Goal: Communication & Community: Answer question/provide support

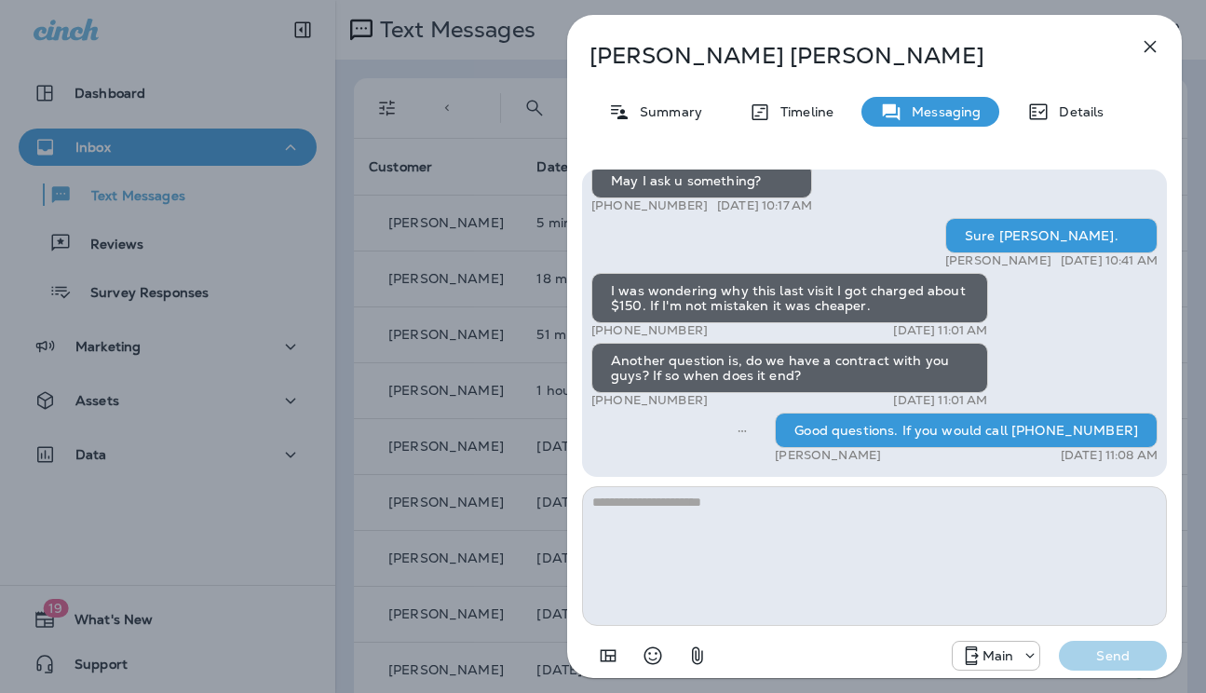
scroll to position [9, 0]
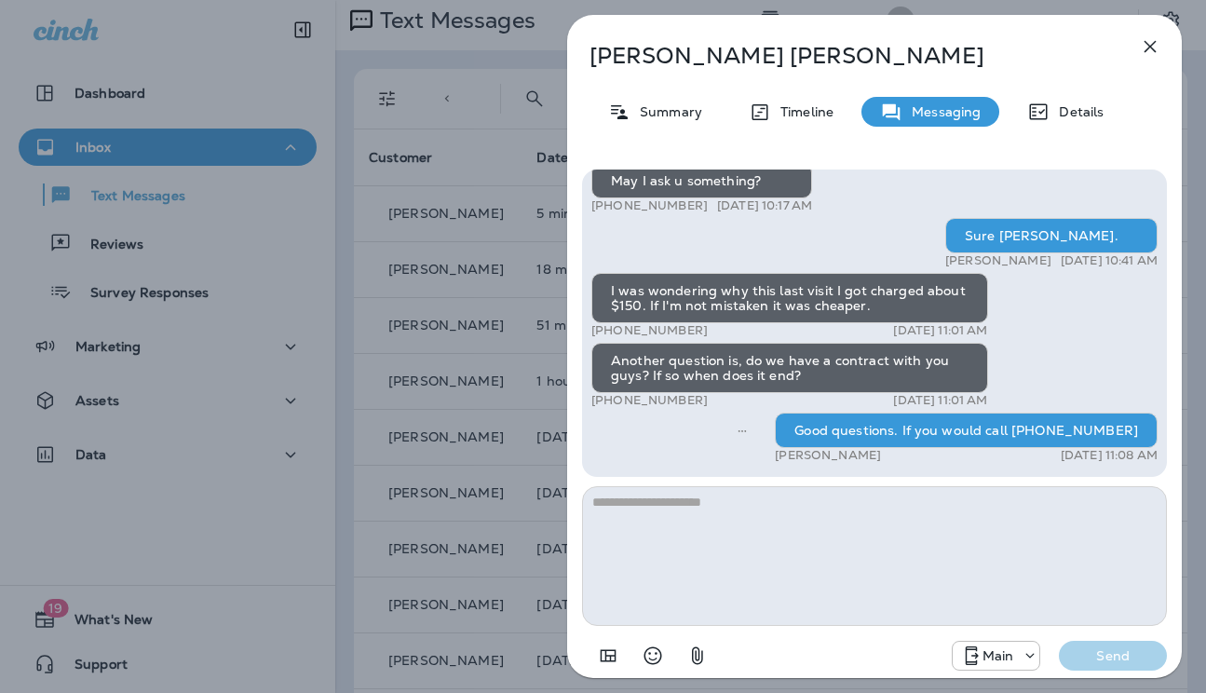
click at [1146, 48] on icon "button" at bounding box center [1150, 46] width 22 height 22
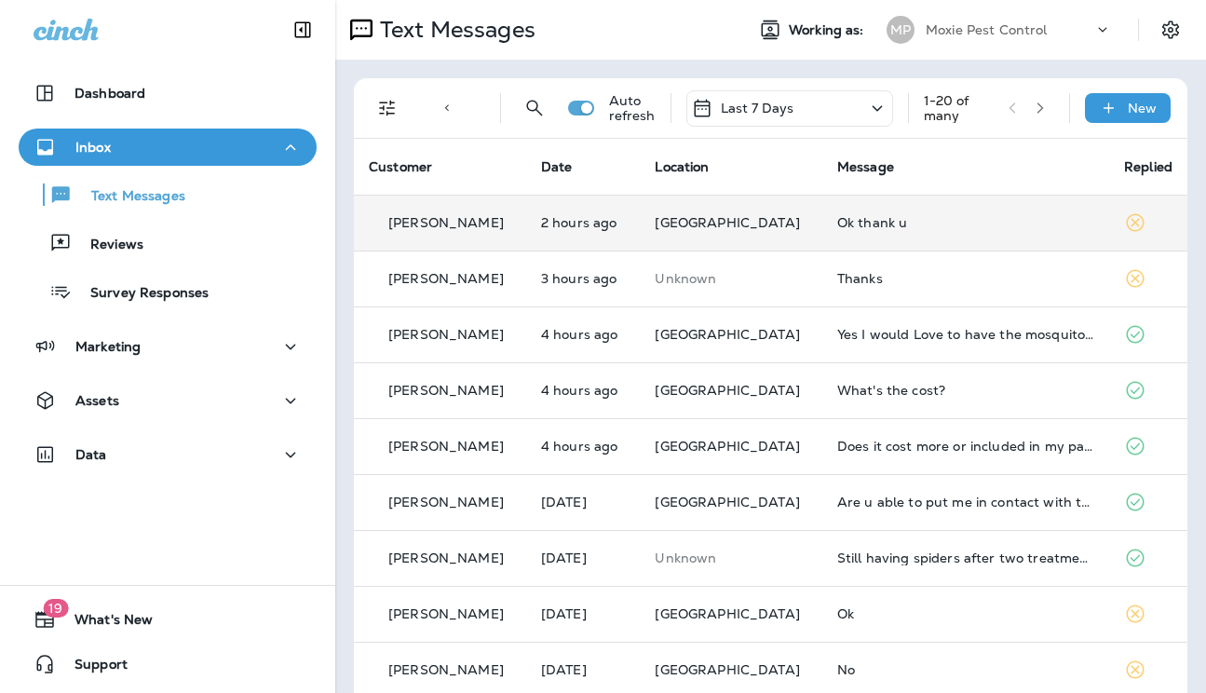
click at [902, 231] on td "Ok thank u" at bounding box center [965, 223] width 287 height 56
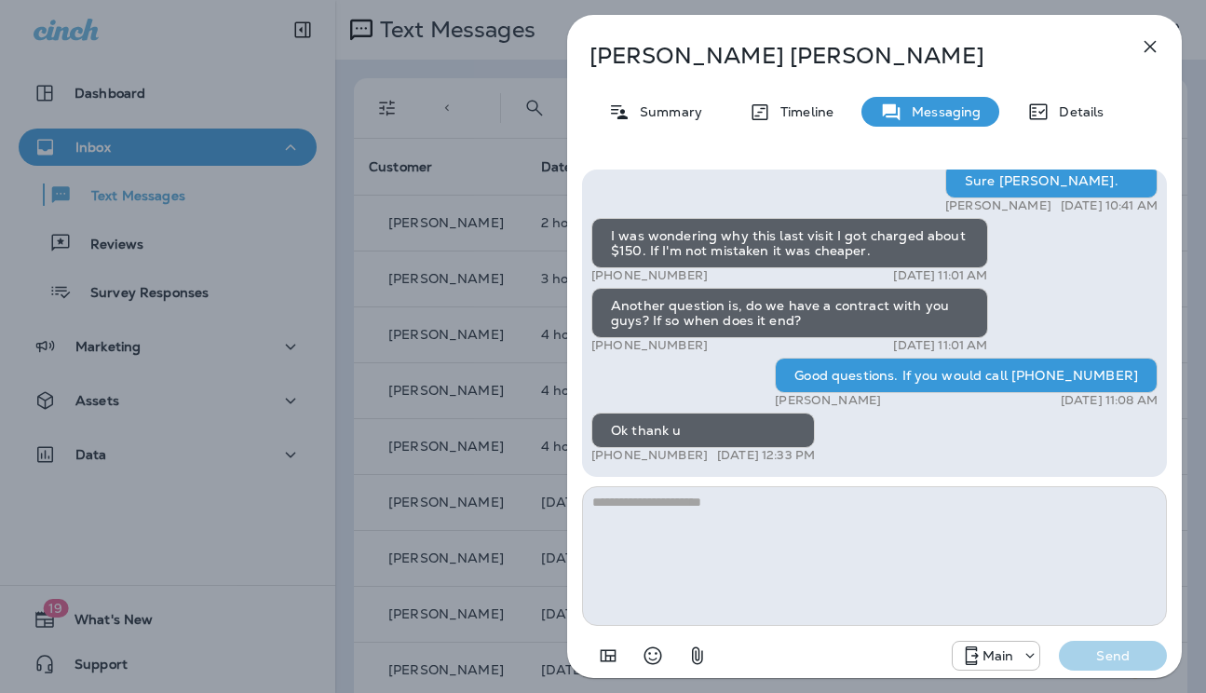
click at [1145, 52] on icon "button" at bounding box center [1150, 46] width 22 height 22
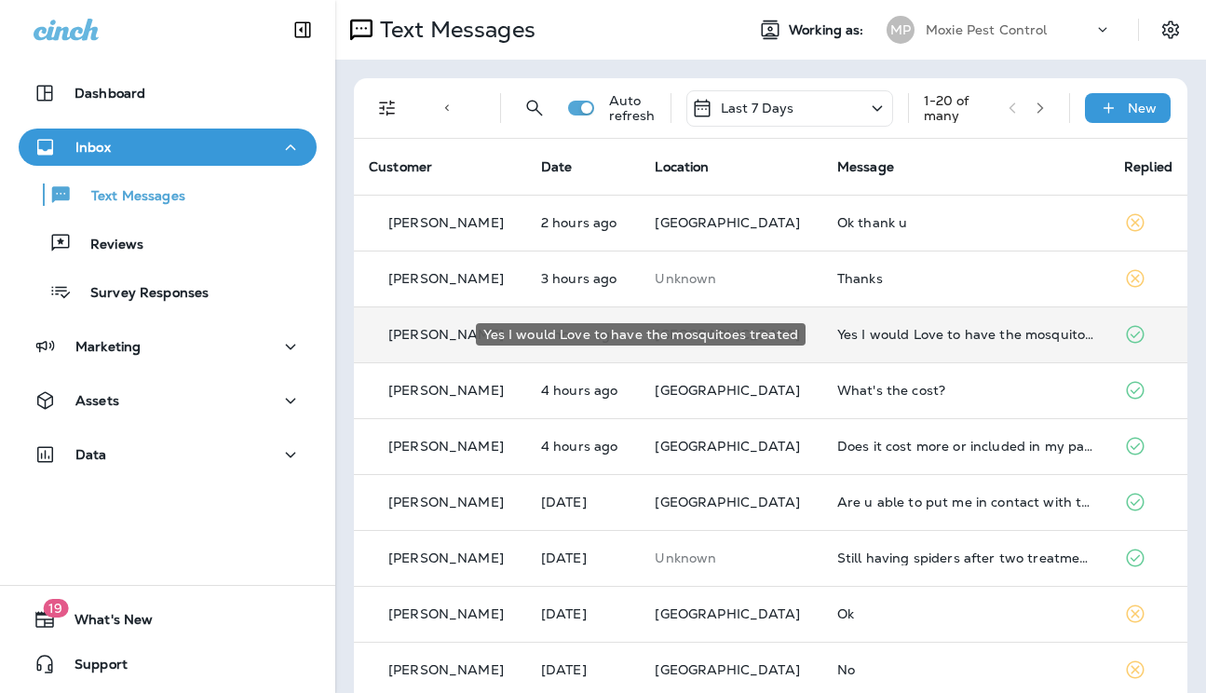
click at [906, 334] on div "Yes I would Love to have the mosquitoes treated" at bounding box center [965, 334] width 257 height 15
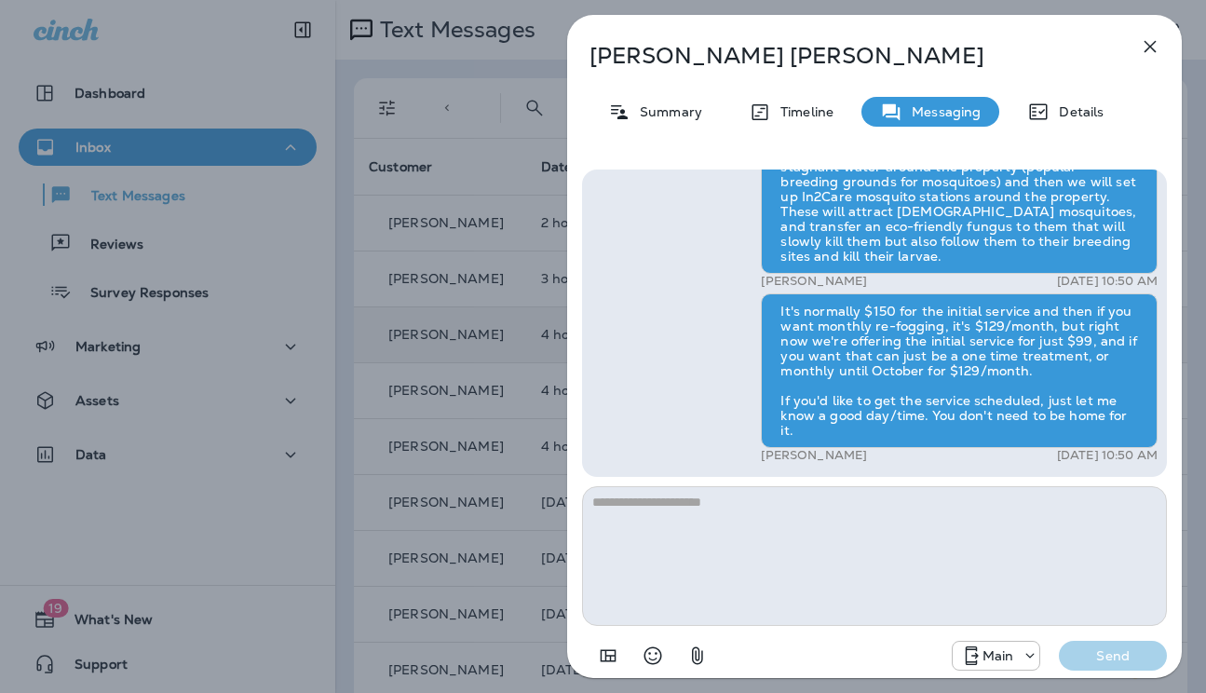
click at [814, 561] on textarea at bounding box center [874, 556] width 585 height 140
type textarea "**********"
click at [1059, 641] on button "Send" at bounding box center [1113, 656] width 108 height 30
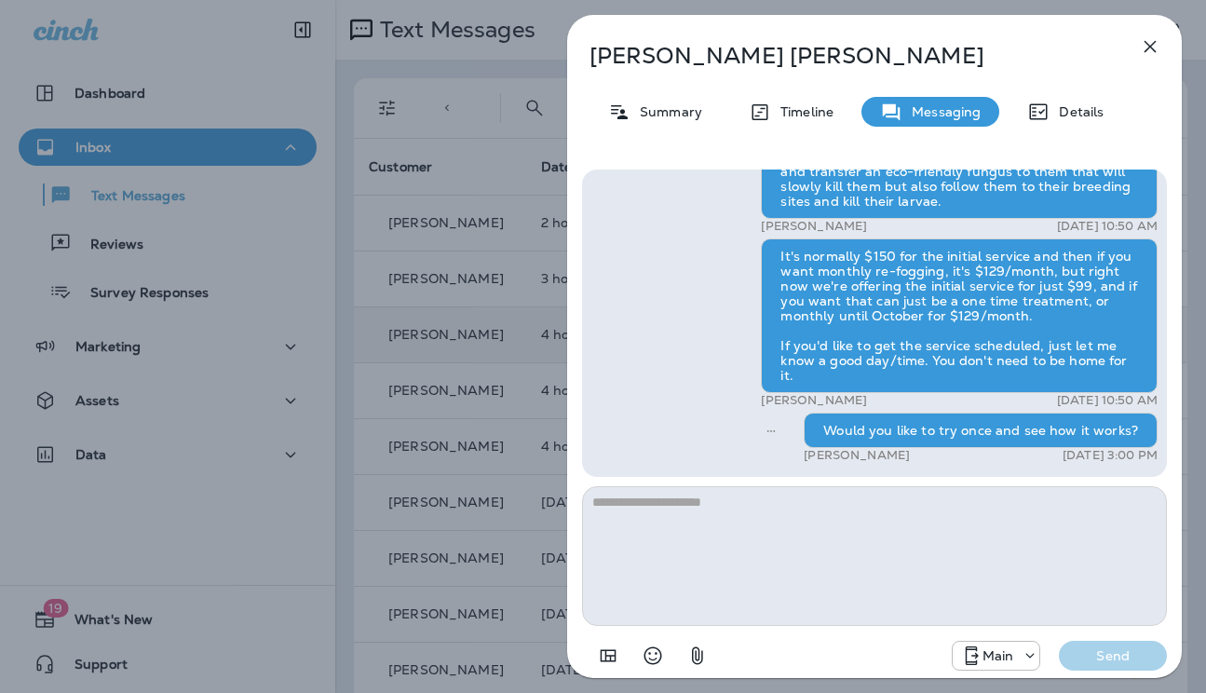
click at [554, 420] on div "[PERSON_NAME] Summary Timeline Messaging Details Hi [PERSON_NAME] , this is [PE…" at bounding box center [874, 346] width 663 height 693
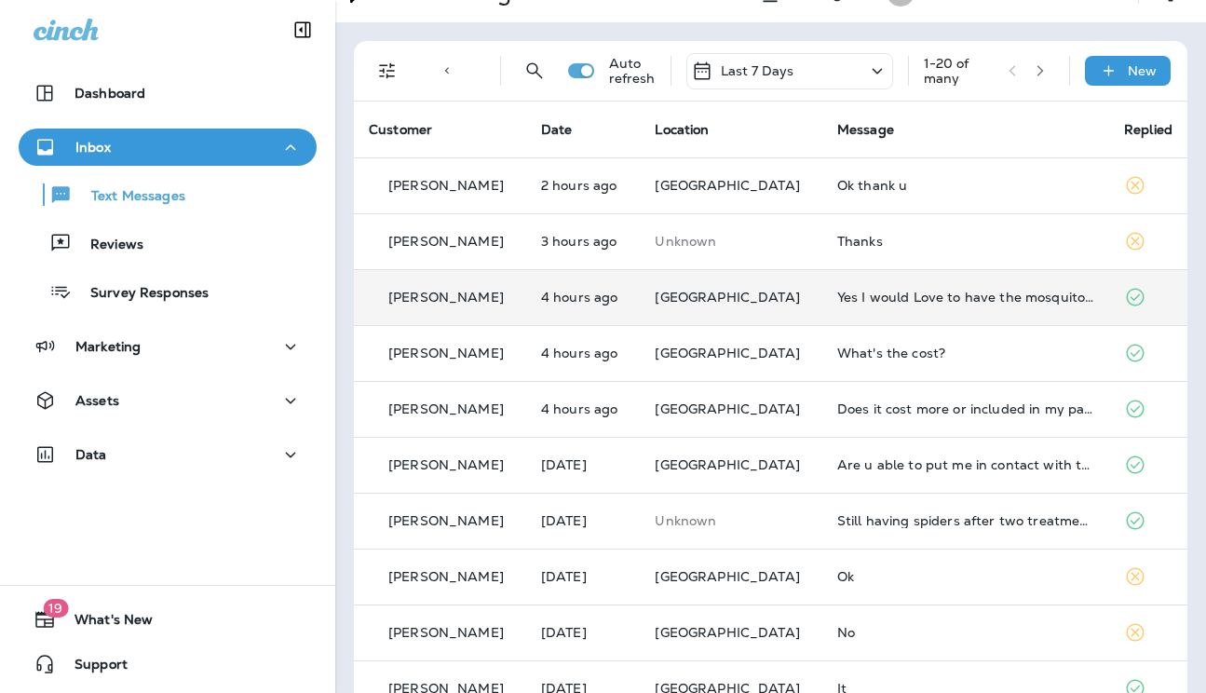
scroll to position [131, 0]
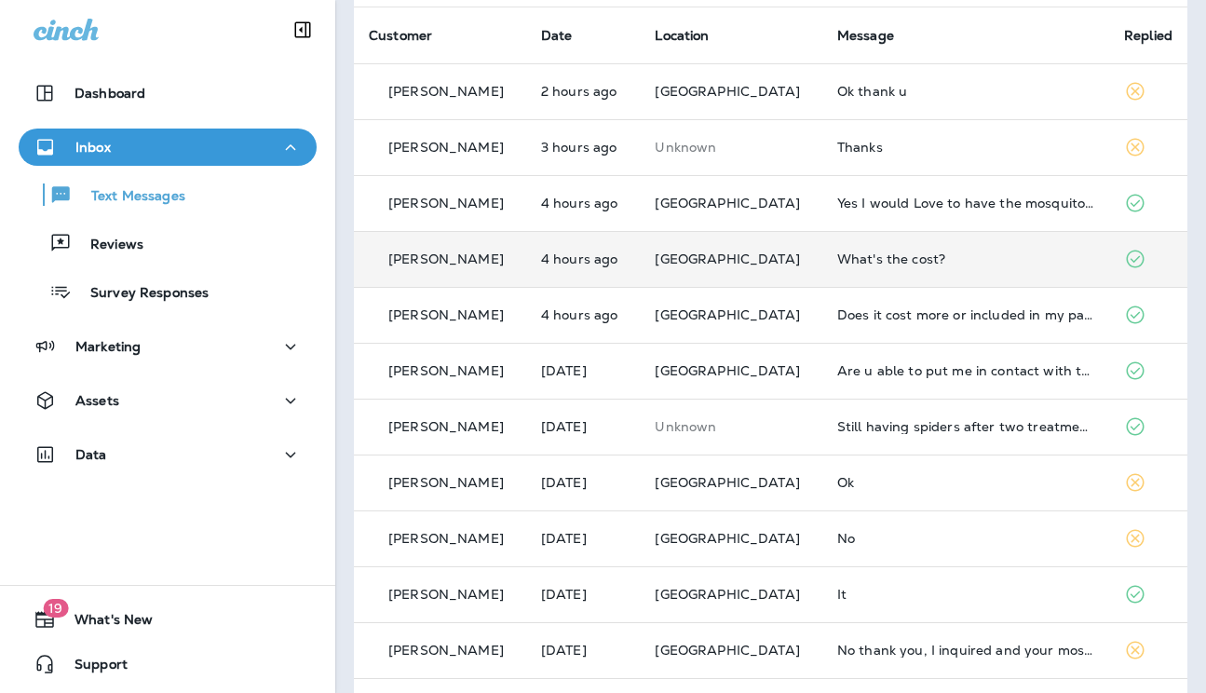
click at [887, 268] on td "What's the cost?" at bounding box center [965, 259] width 287 height 56
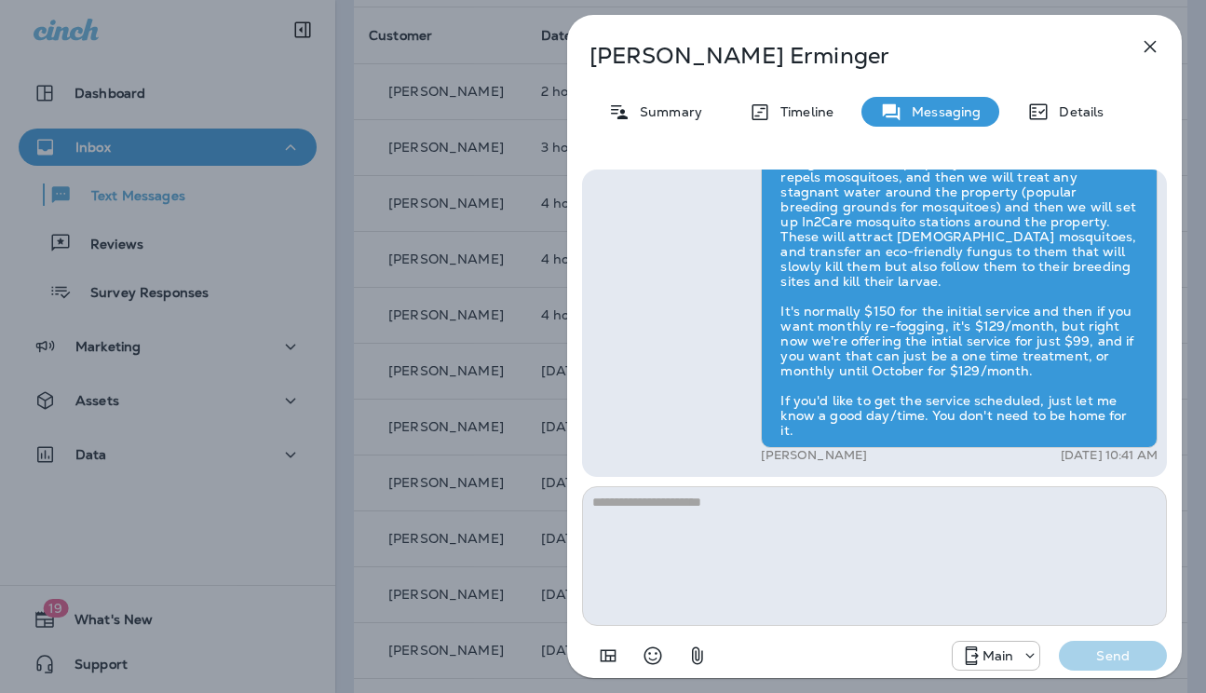
drag, startPoint x: 535, startPoint y: 353, endPoint x: 590, endPoint y: 308, distance: 70.1
click at [535, 353] on div "[PERSON_NAME] Summary Timeline Messaging Details Hi [PERSON_NAME] , this is [PE…" at bounding box center [603, 346] width 1206 height 693
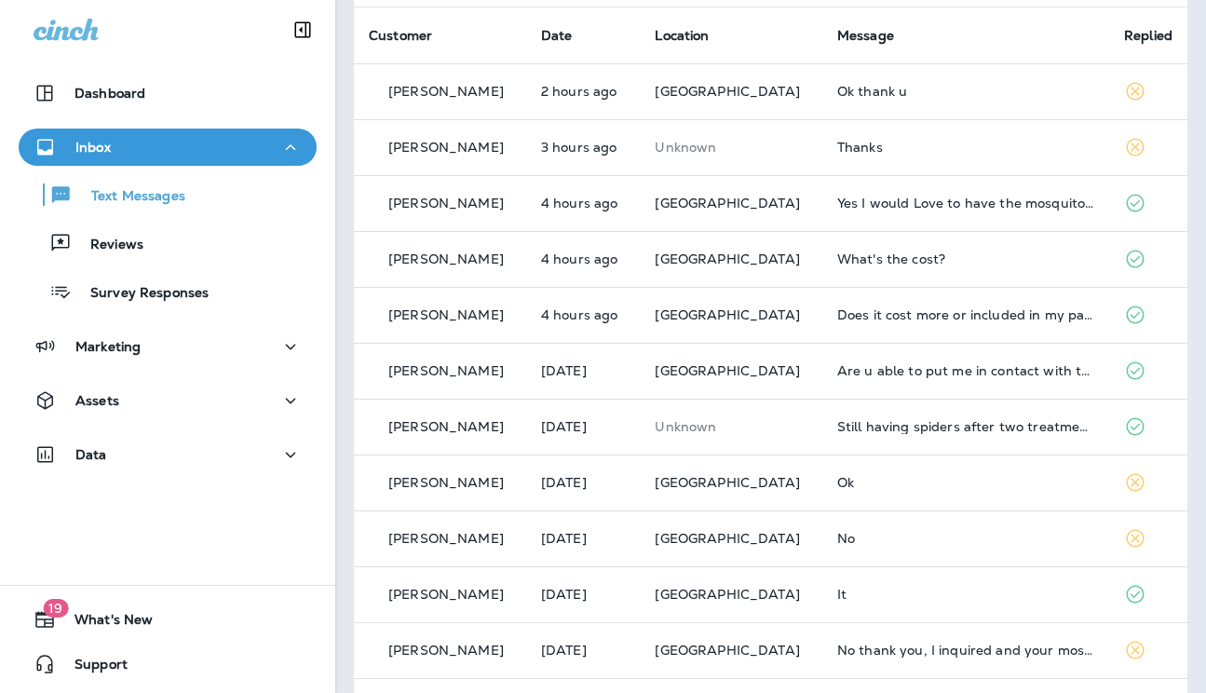
click at [846, 202] on div at bounding box center [603, 346] width 1206 height 693
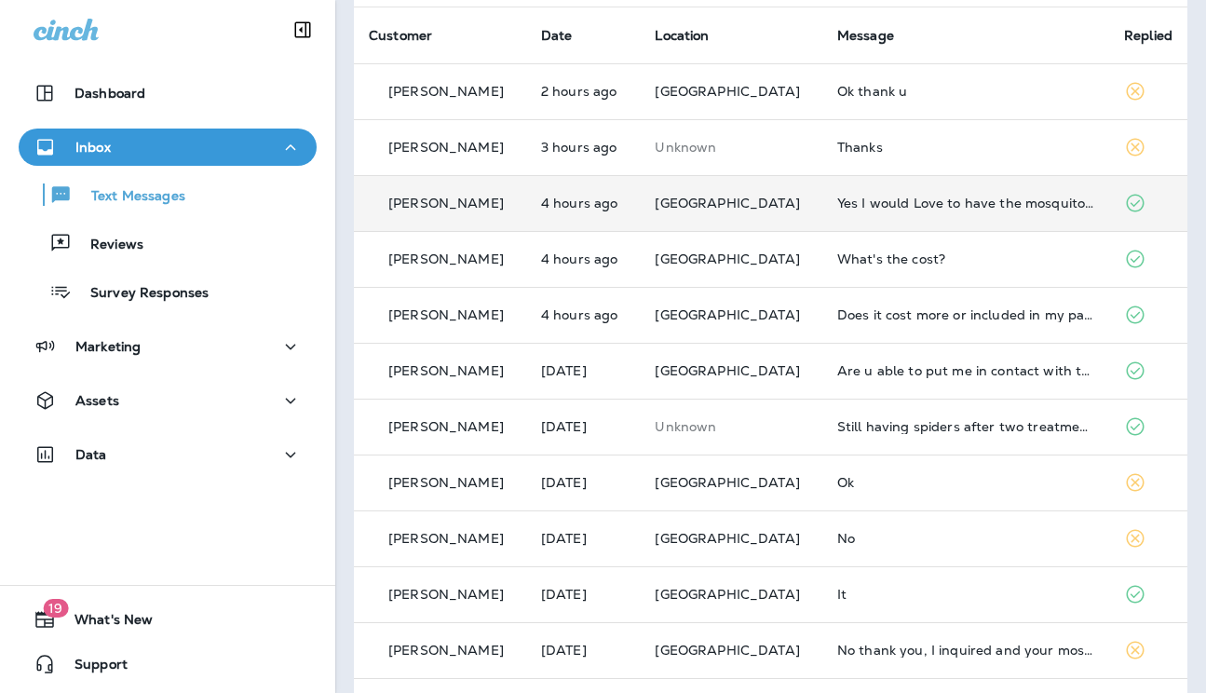
click at [848, 212] on td "Yes I would Love to have the mosquitoes treated" at bounding box center [965, 203] width 287 height 56
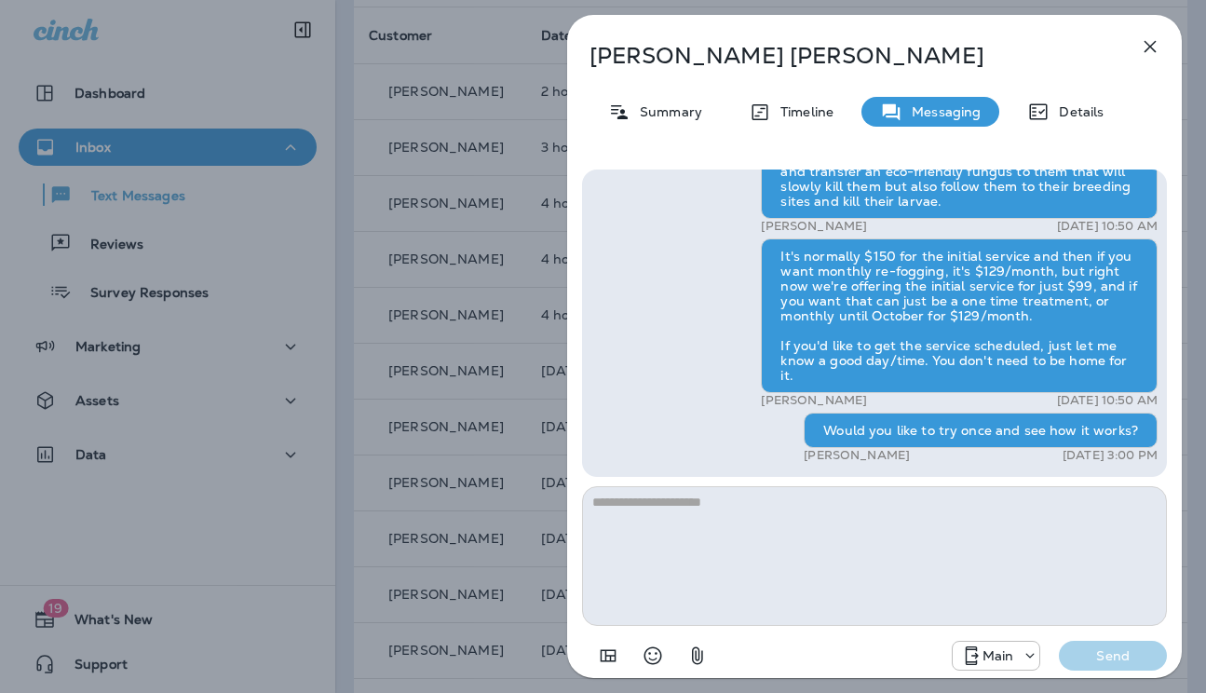
click at [883, 431] on div "Would you like to try once and see how it works?" at bounding box center [981, 430] width 354 height 35
click at [884, 431] on div "Would you like to try once and see how it works?" at bounding box center [981, 430] width 354 height 35
copy div "Would you like to try once and see how it works?"
click at [537, 379] on div "[PERSON_NAME] Summary Timeline Messaging Details Hi [PERSON_NAME] , this is [PE…" at bounding box center [603, 346] width 1206 height 693
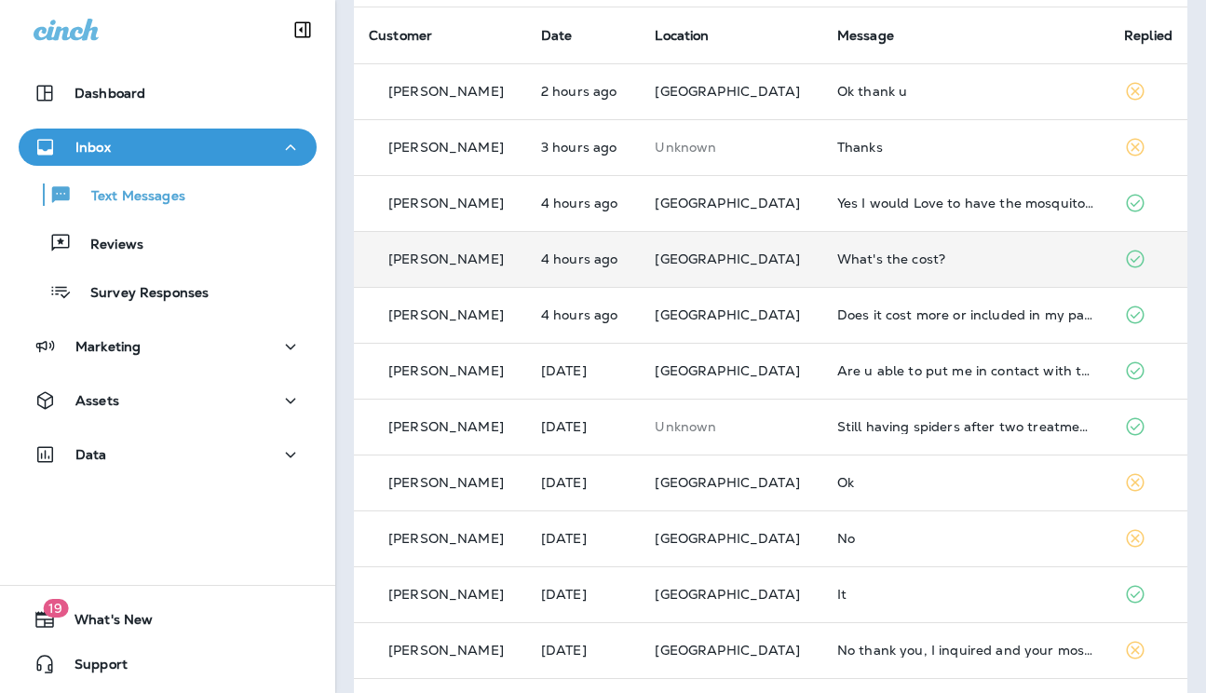
click at [871, 263] on div "What's the cost?" at bounding box center [965, 258] width 257 height 15
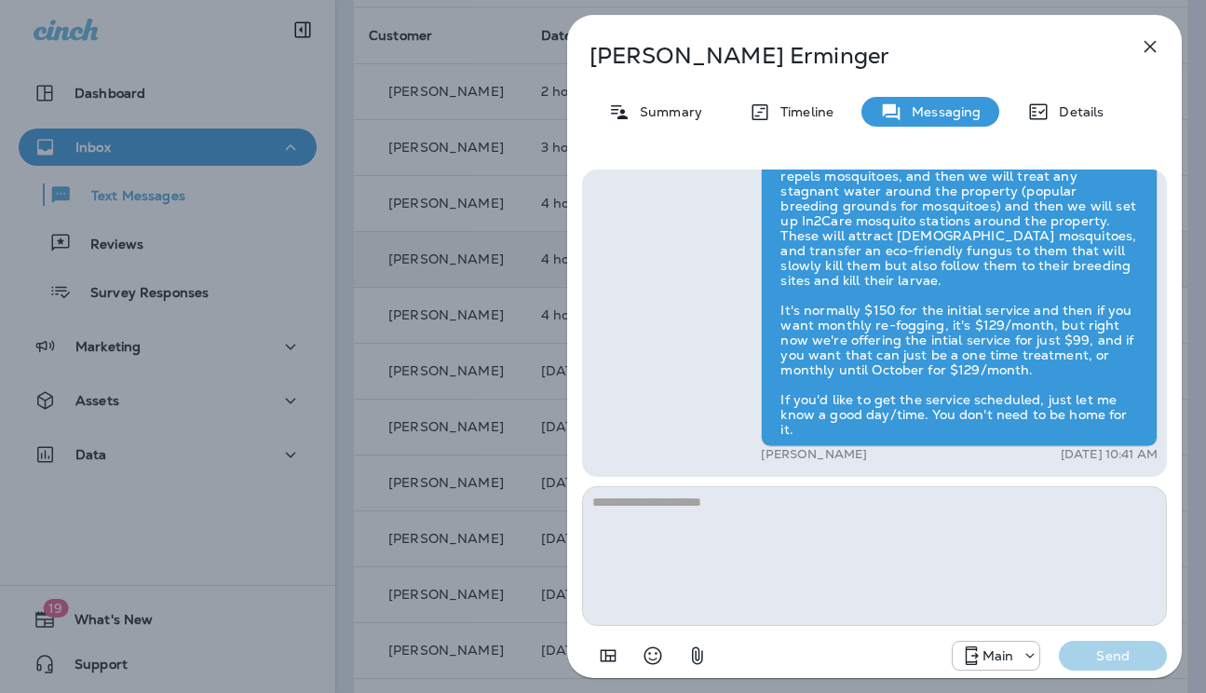
click at [746, 556] on textarea at bounding box center [874, 556] width 585 height 140
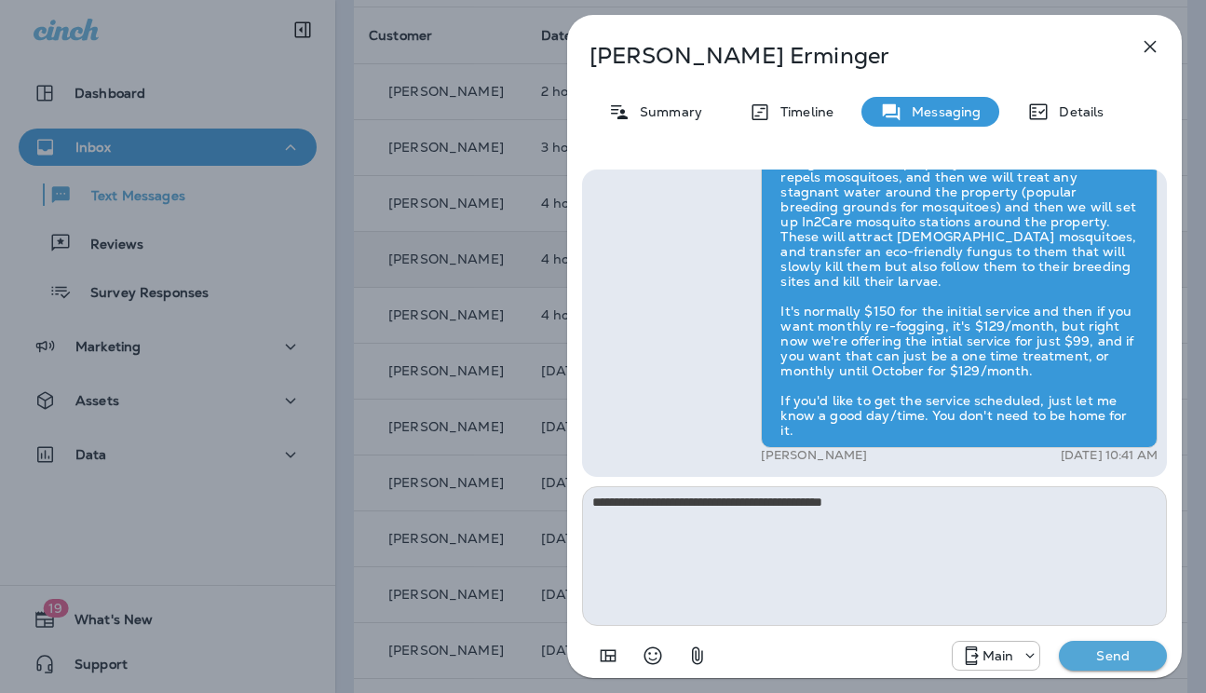
type textarea "**********"
click at [1109, 660] on p "Send" at bounding box center [1113, 655] width 78 height 17
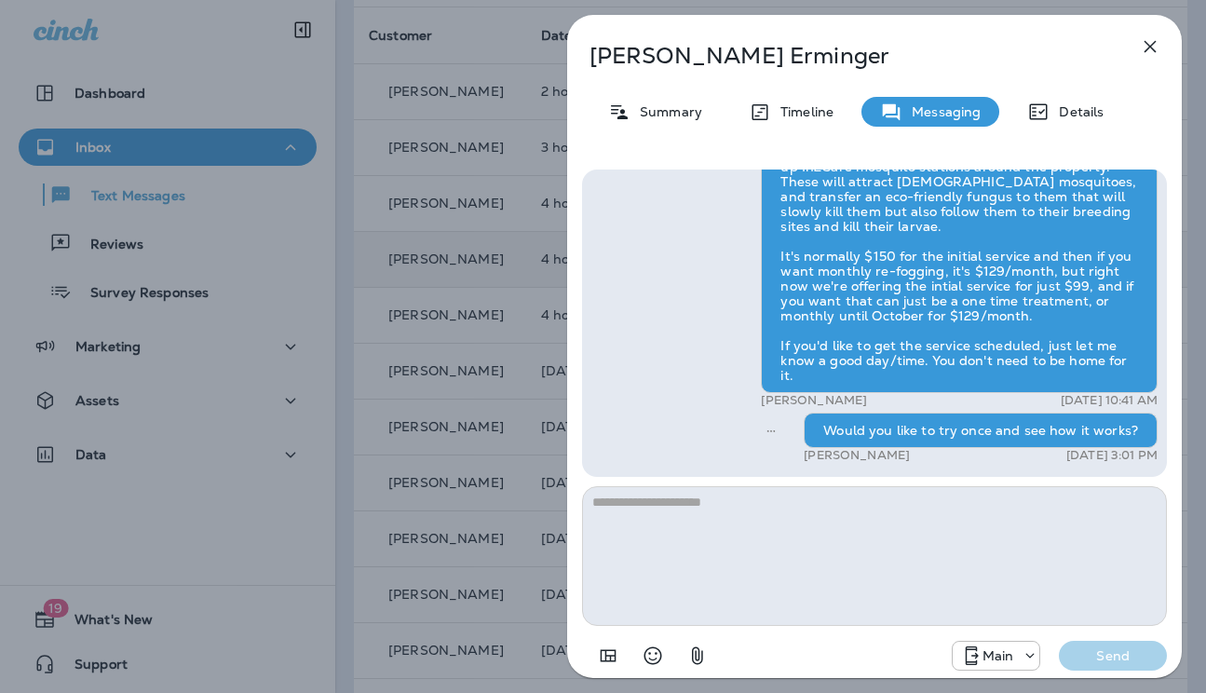
click at [514, 383] on div "[PERSON_NAME] Summary Timeline Messaging Details Hi [PERSON_NAME] , this is [PE…" at bounding box center [603, 346] width 1206 height 693
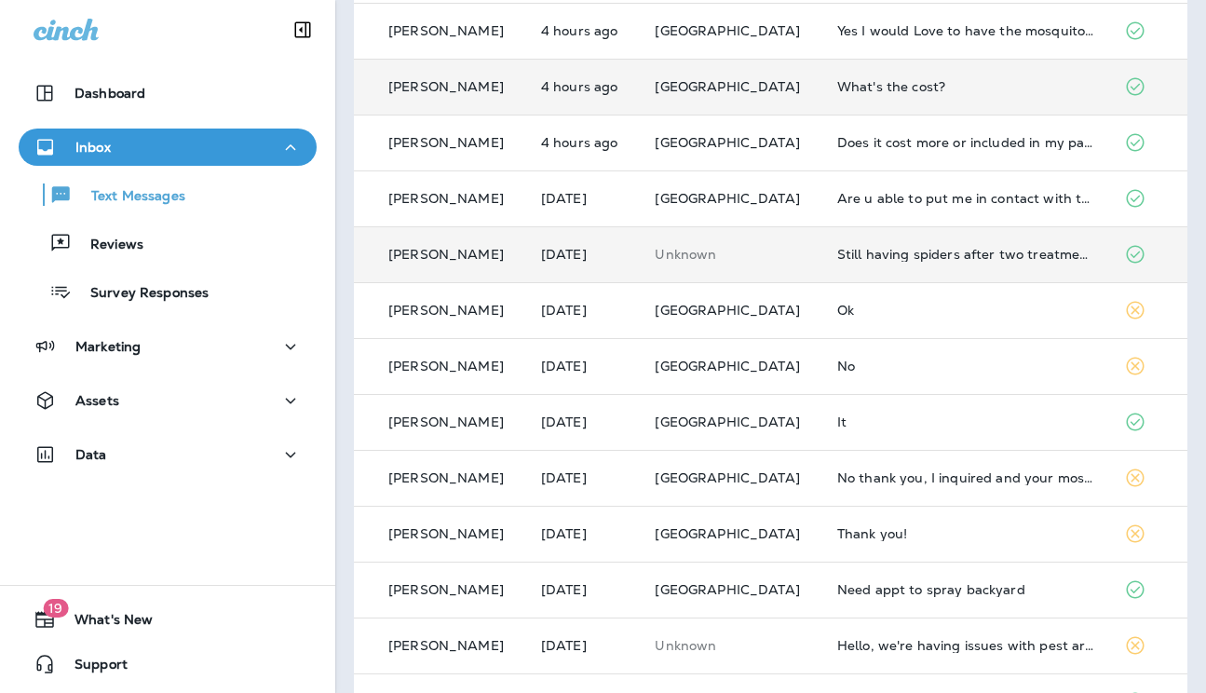
scroll to position [305, 0]
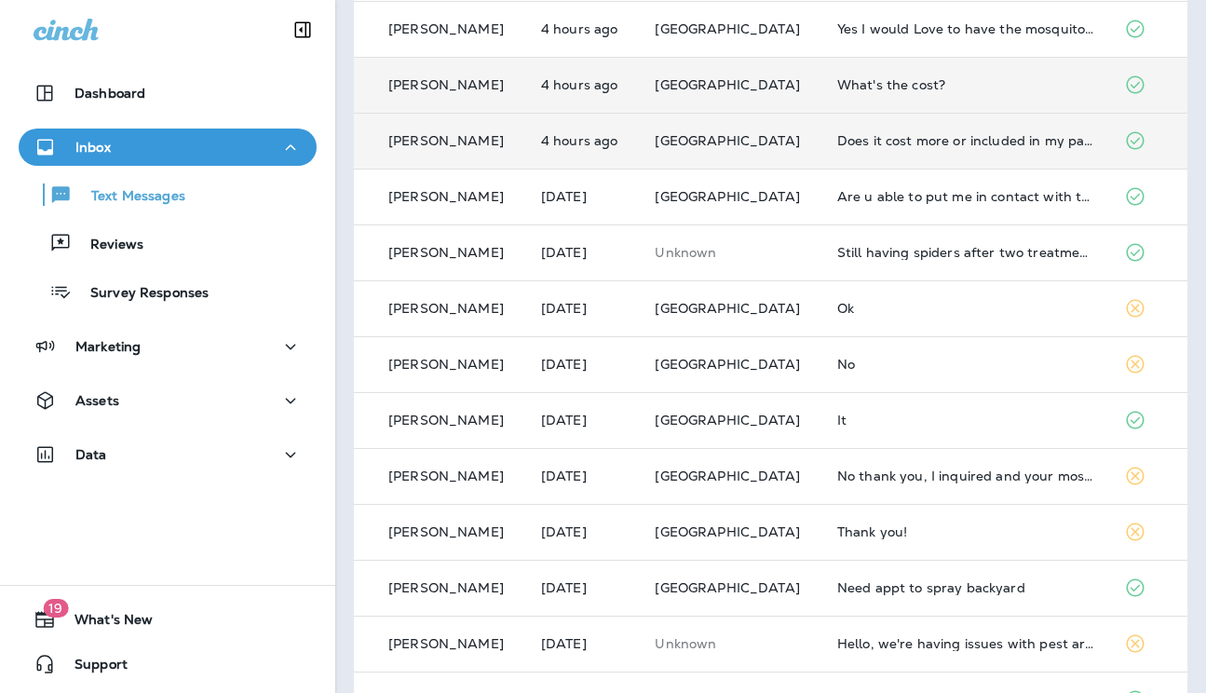
click at [956, 159] on td "Does it cost more or included in my package?" at bounding box center [965, 141] width 287 height 56
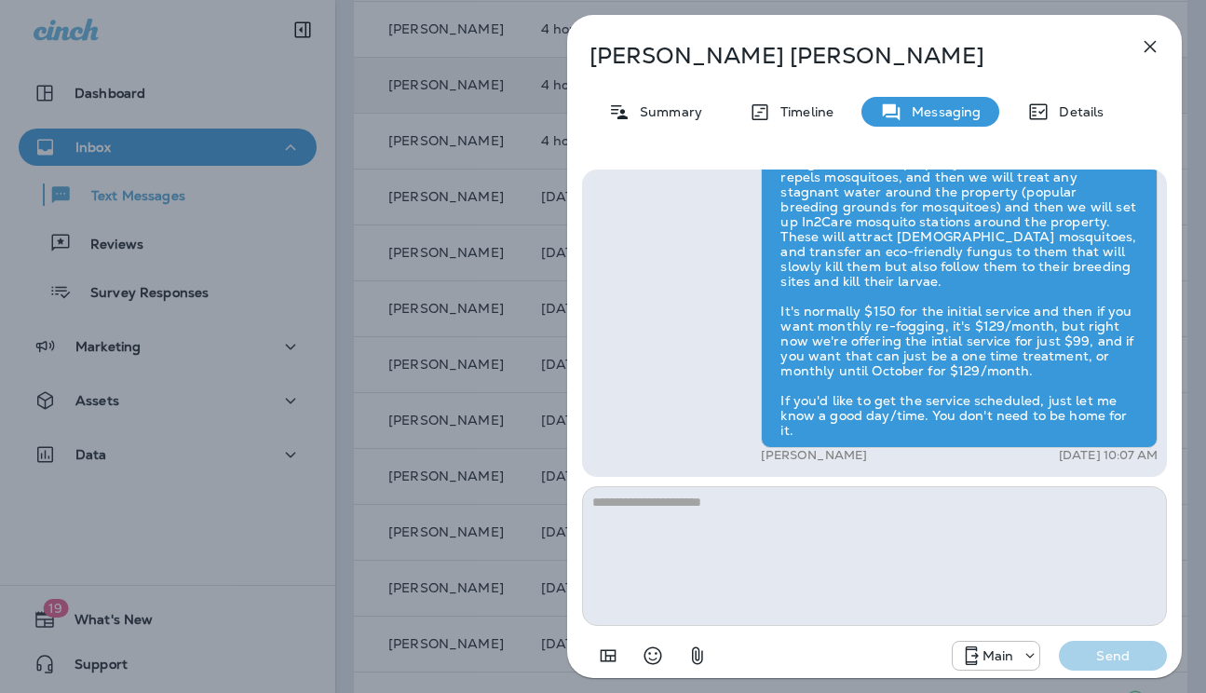
click at [889, 540] on textarea at bounding box center [874, 556] width 585 height 140
type textarea "**********"
click at [1130, 657] on p "Send" at bounding box center [1113, 655] width 78 height 17
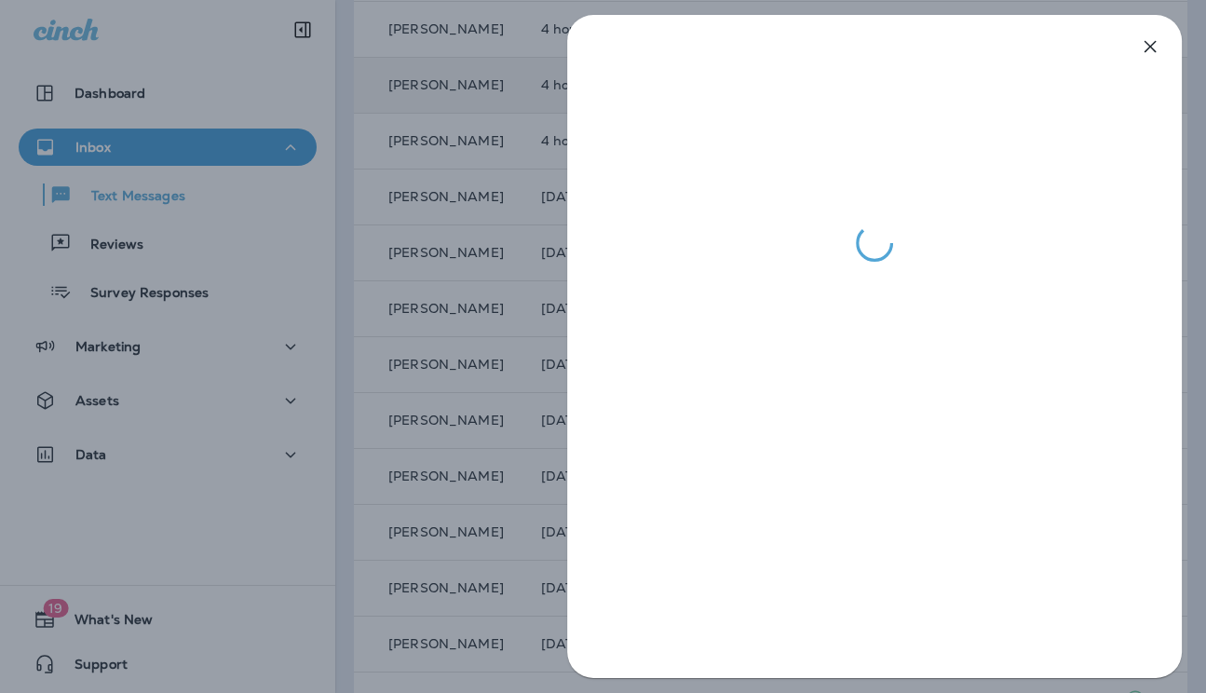
click at [421, 373] on div at bounding box center [603, 346] width 1206 height 693
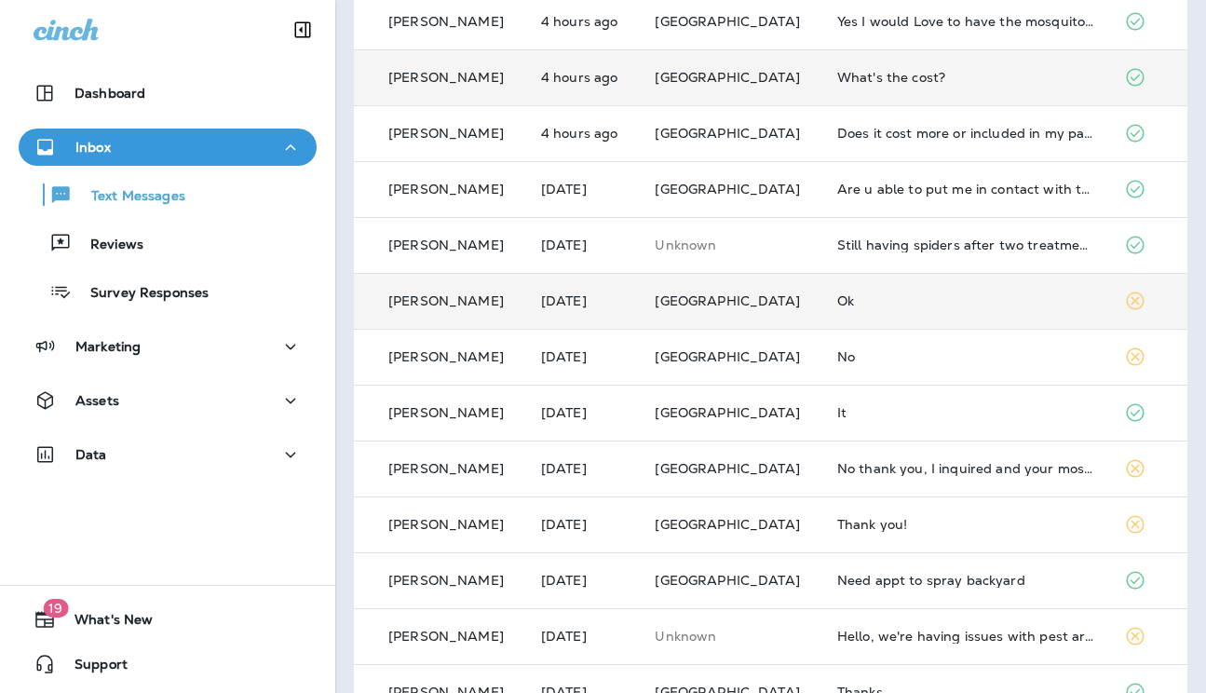
scroll to position [317, 0]
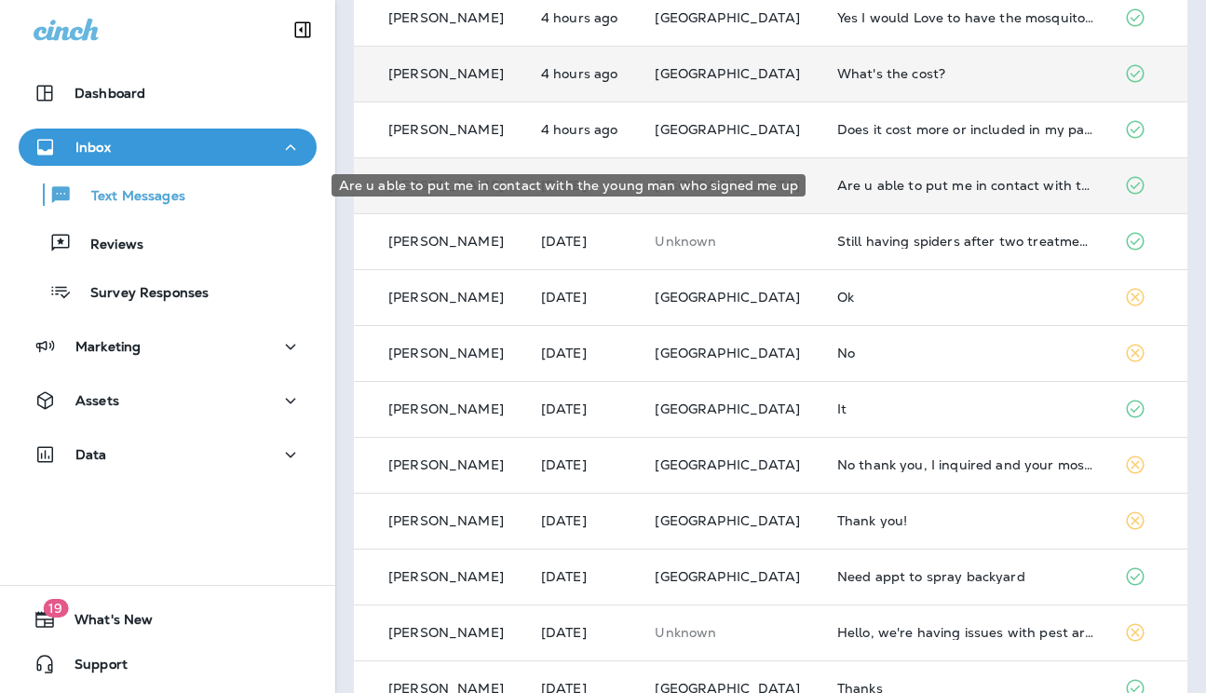
click at [954, 182] on div "Are u able to put me in contact with the young man who signed me up" at bounding box center [965, 185] width 257 height 15
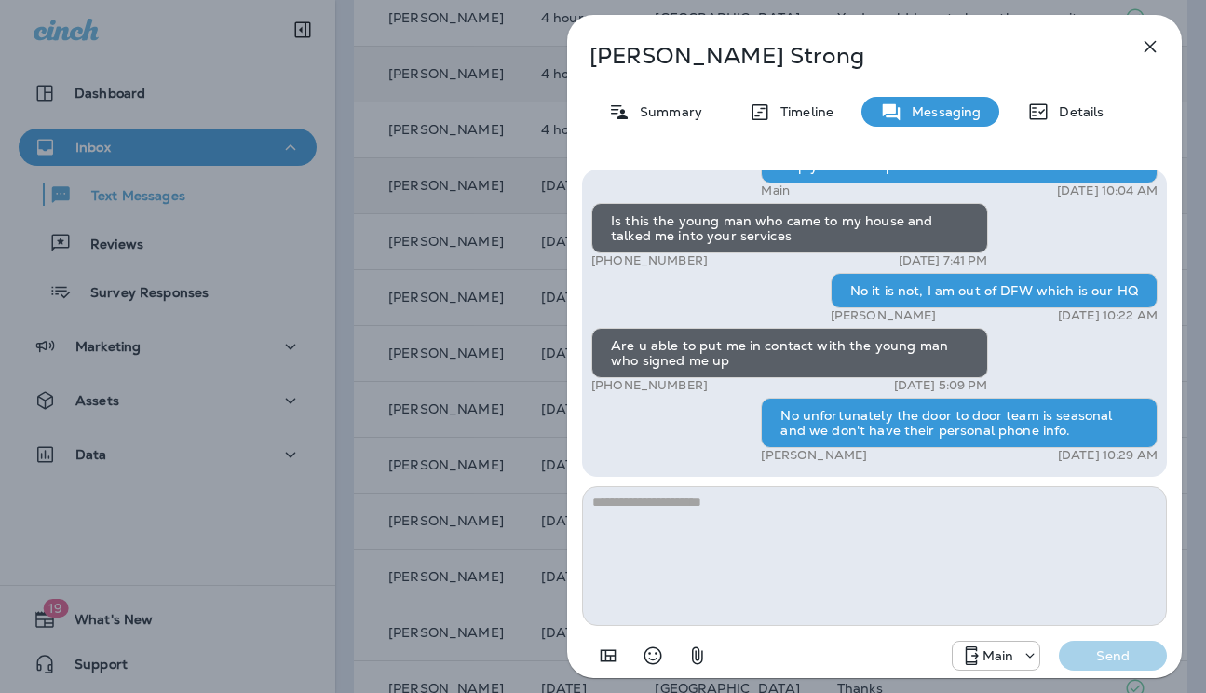
click at [1145, 50] on icon "button" at bounding box center [1151, 47] width 12 height 12
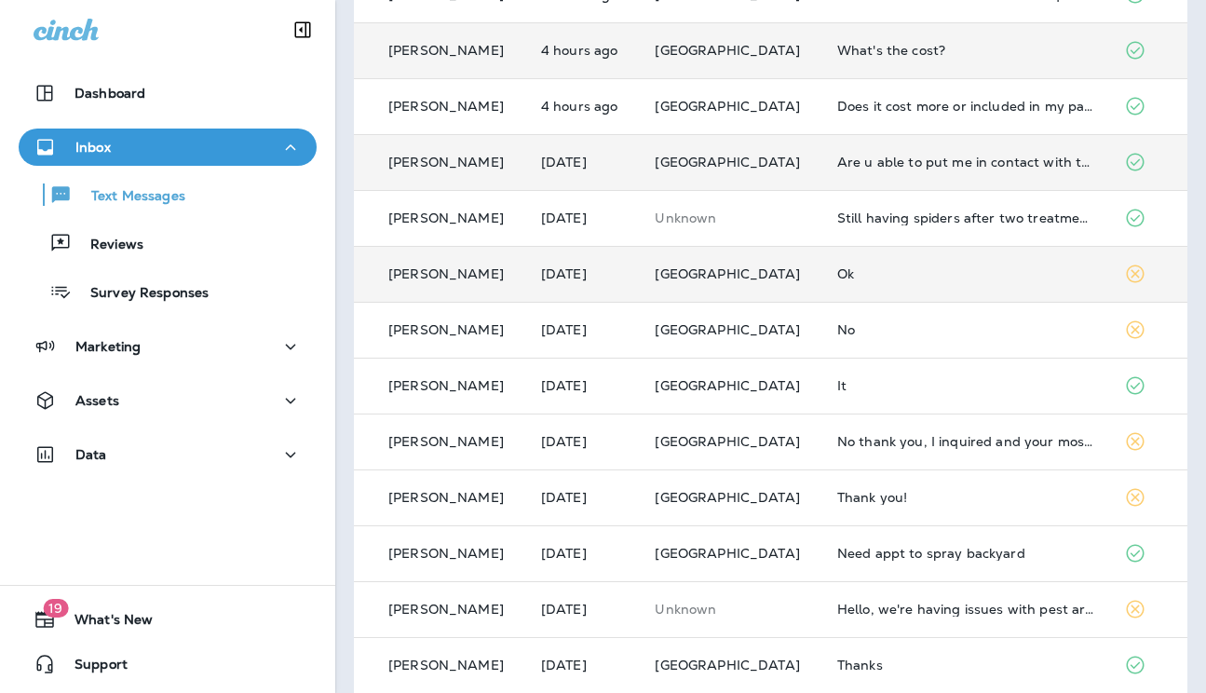
scroll to position [341, 0]
click at [864, 284] on td "Ok" at bounding box center [965, 273] width 287 height 56
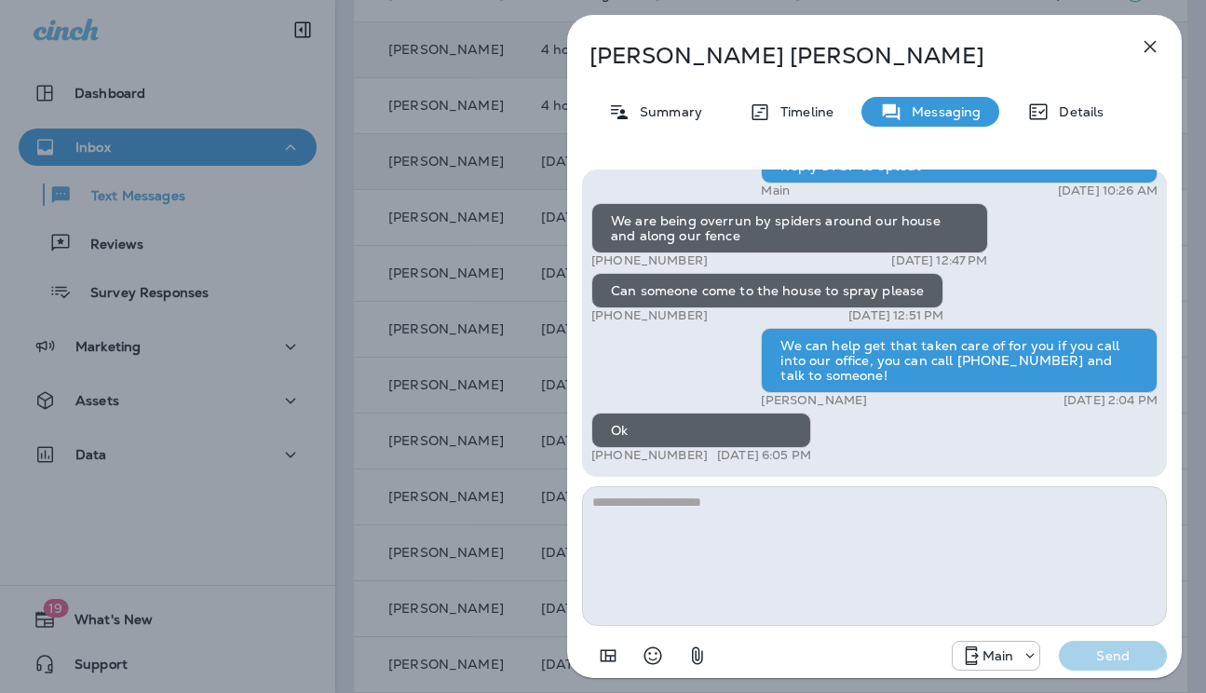
click at [1148, 50] on icon "button" at bounding box center [1150, 46] width 22 height 22
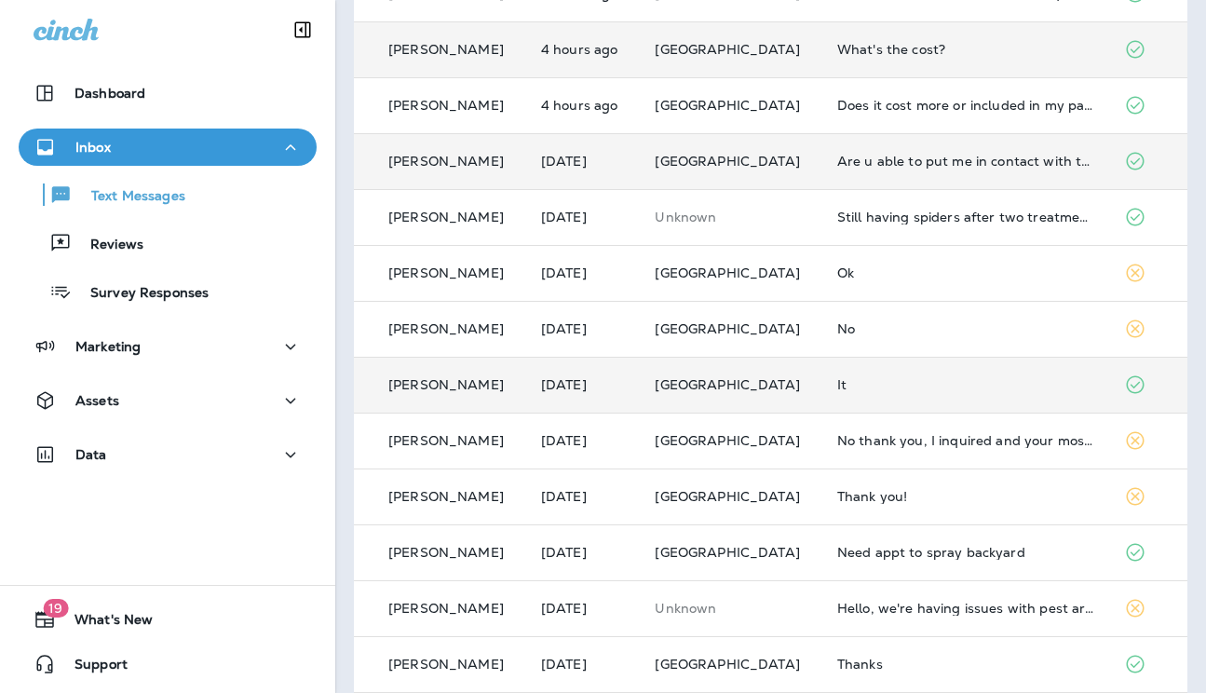
click at [845, 389] on div "It" at bounding box center [965, 384] width 257 height 15
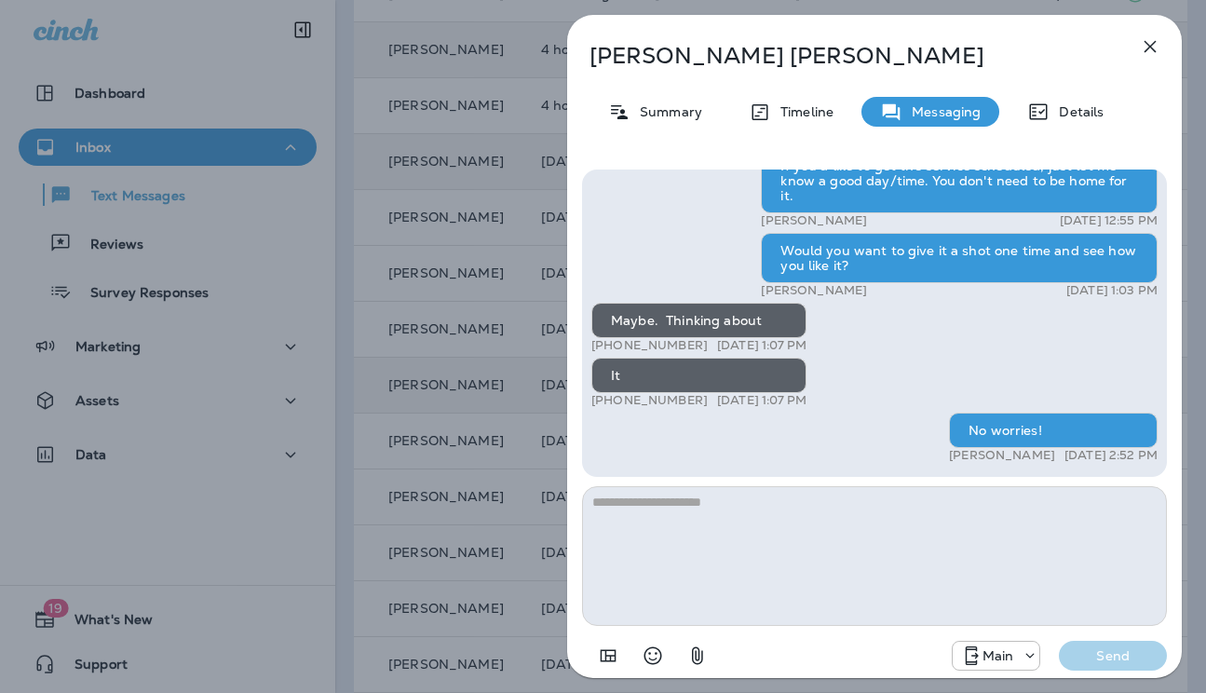
click at [827, 529] on textarea at bounding box center [874, 556] width 585 height 140
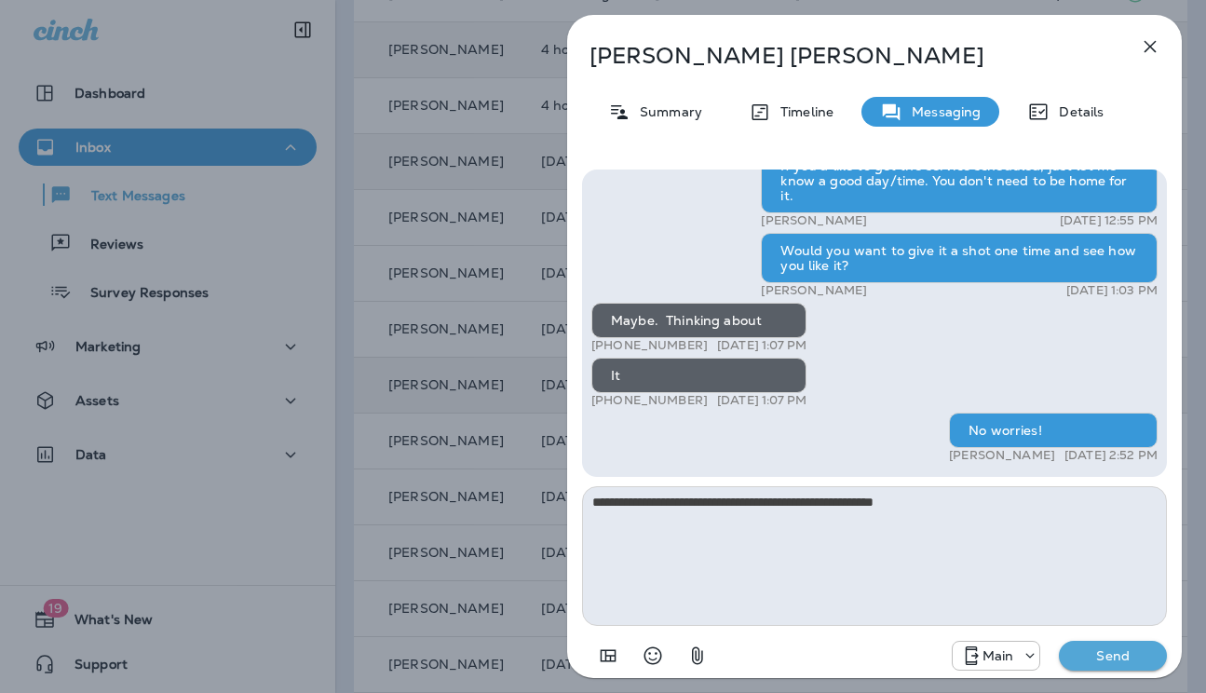
type textarea "**********"
click at [1059, 641] on button "Send" at bounding box center [1113, 656] width 108 height 30
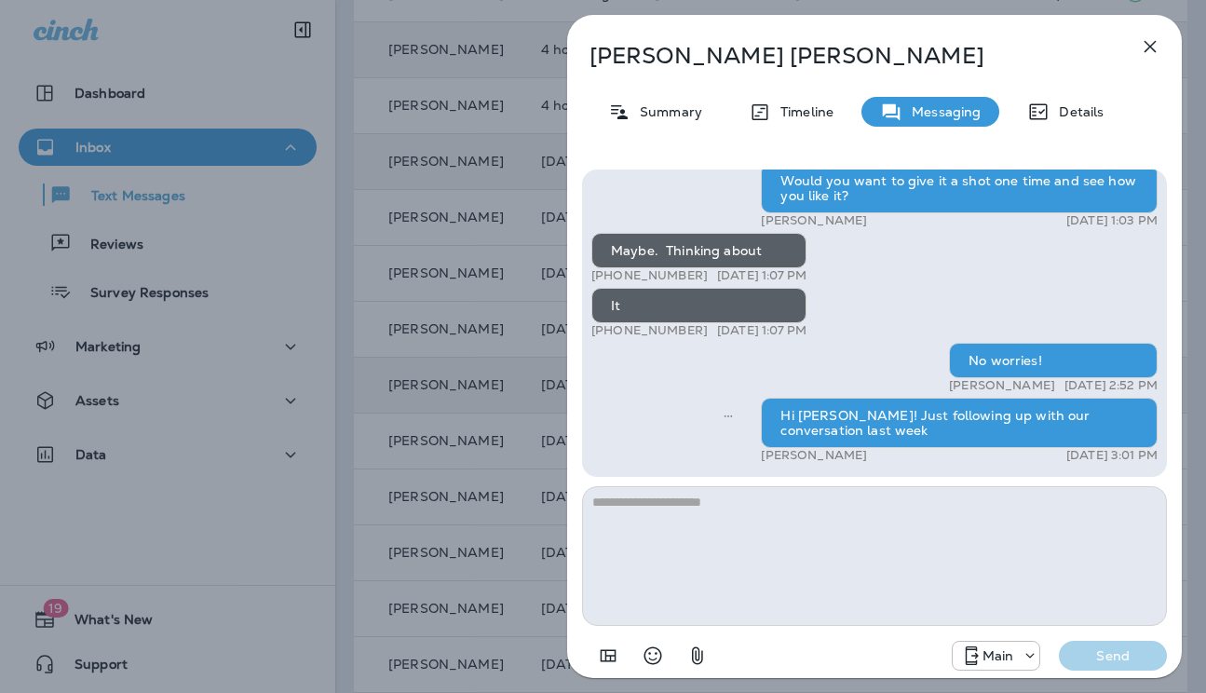
click at [529, 409] on div "[PERSON_NAME] Summary Timeline Messaging Details Hi [PERSON_NAME] , this is [PE…" at bounding box center [603, 346] width 1206 height 693
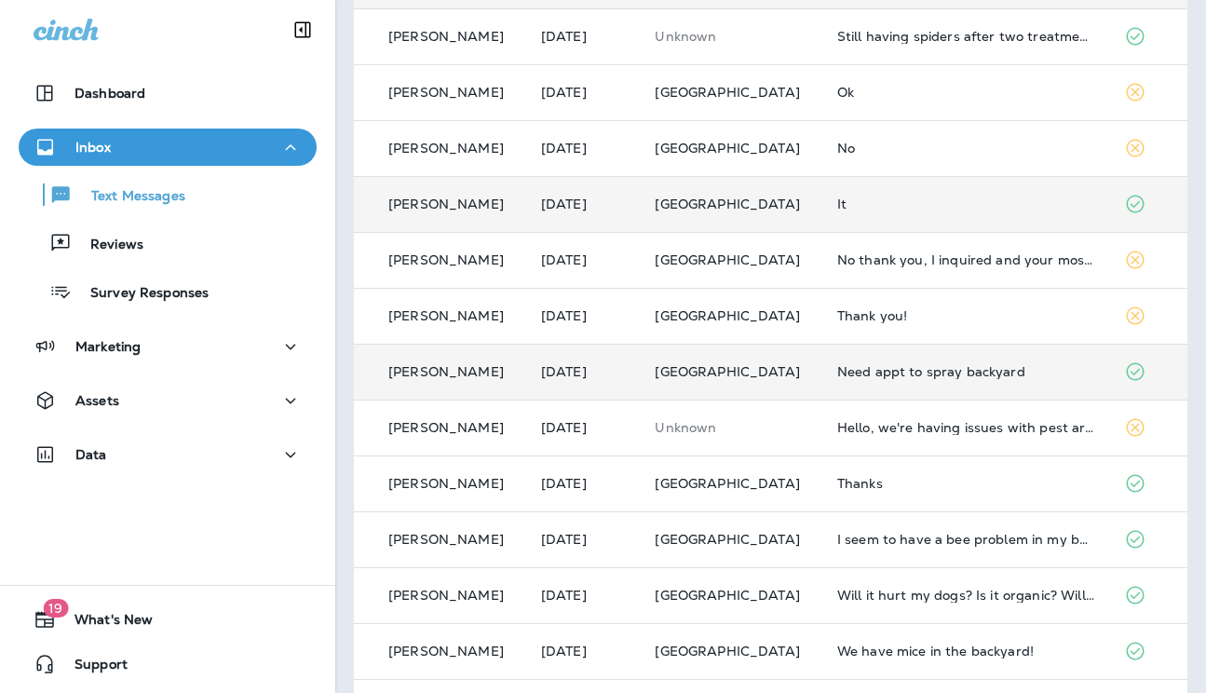
scroll to position [542, 0]
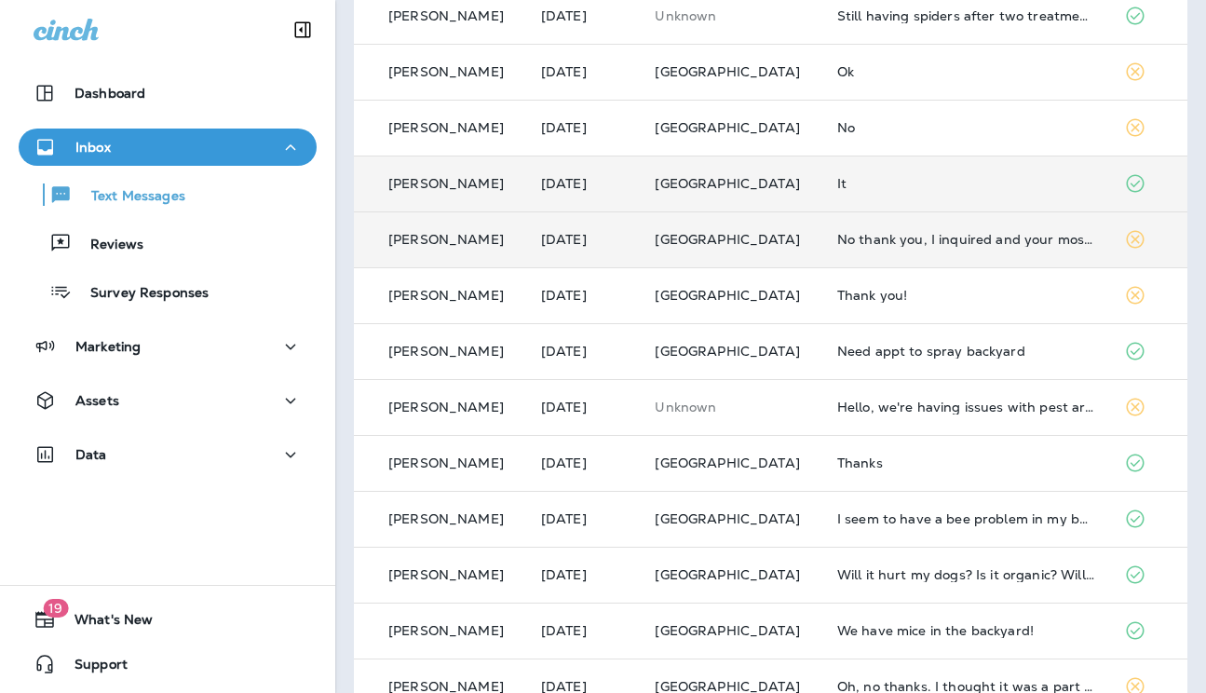
click at [897, 252] on td "No thank you, I inquired and your mosquito service was expensive. I get it done…" at bounding box center [965, 239] width 287 height 56
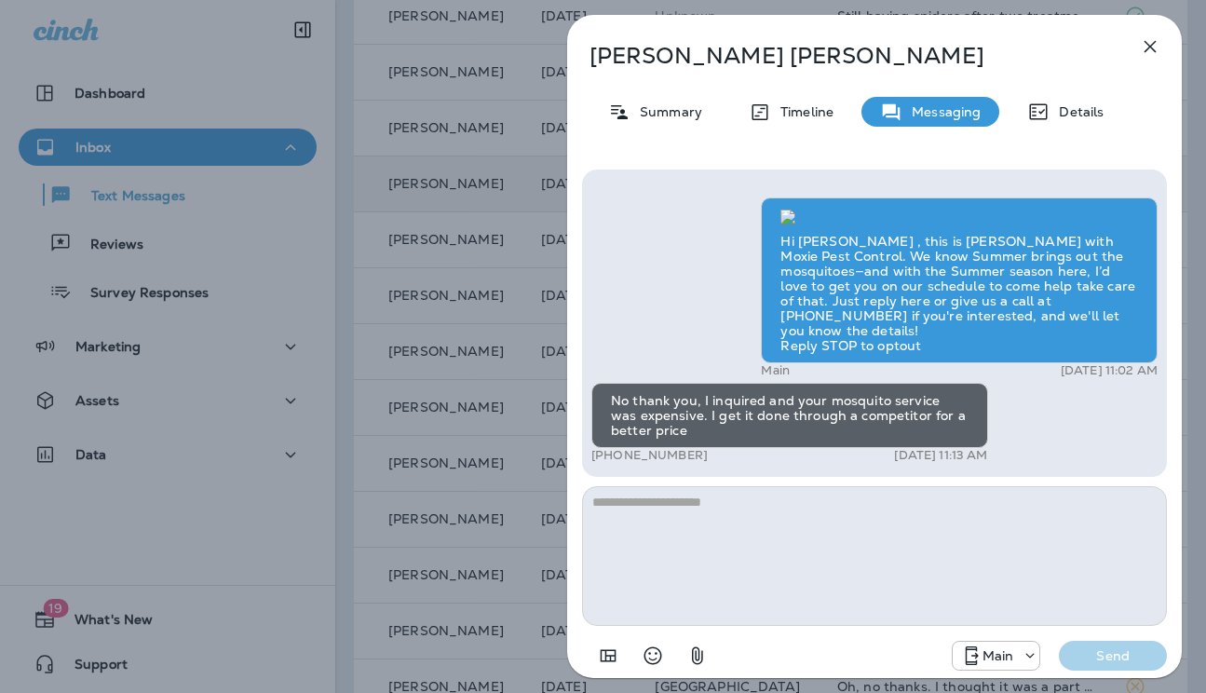
scroll to position [-381, 0]
click at [185, 260] on div "[PERSON_NAME] Summary Timeline Messaging Details Hi [PERSON_NAME] , this is [PE…" at bounding box center [603, 346] width 1206 height 693
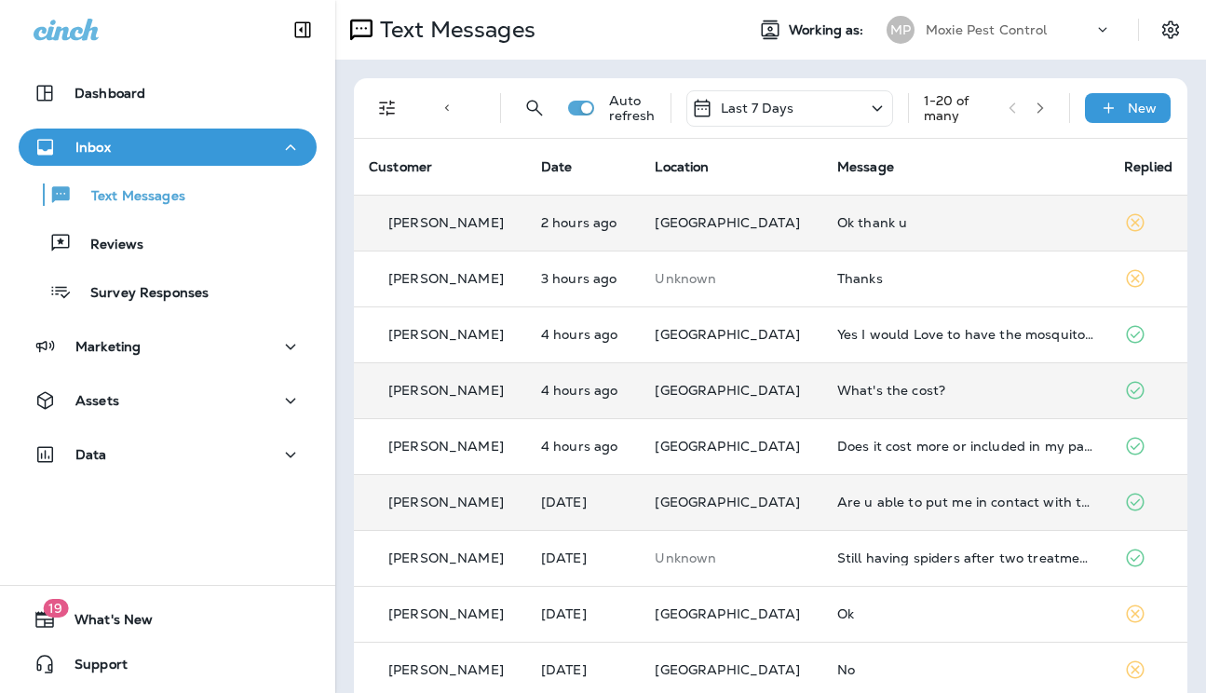
click at [858, 227] on div "Ok thank u" at bounding box center [965, 222] width 257 height 15
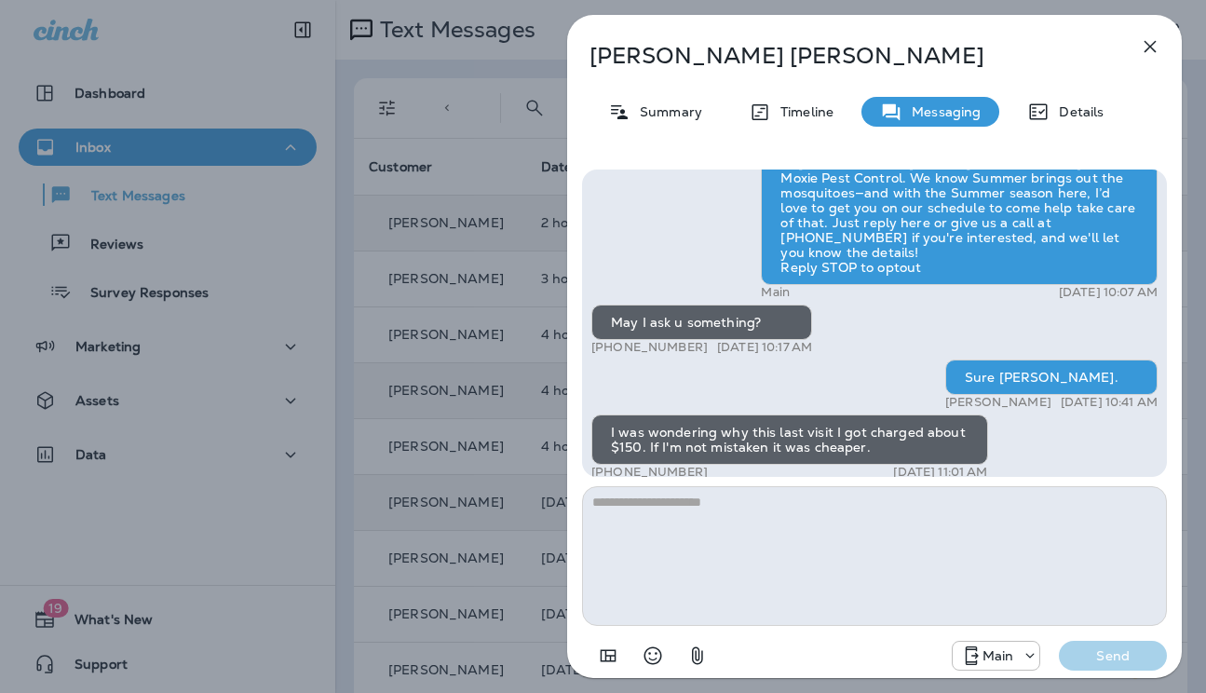
scroll to position [1, 0]
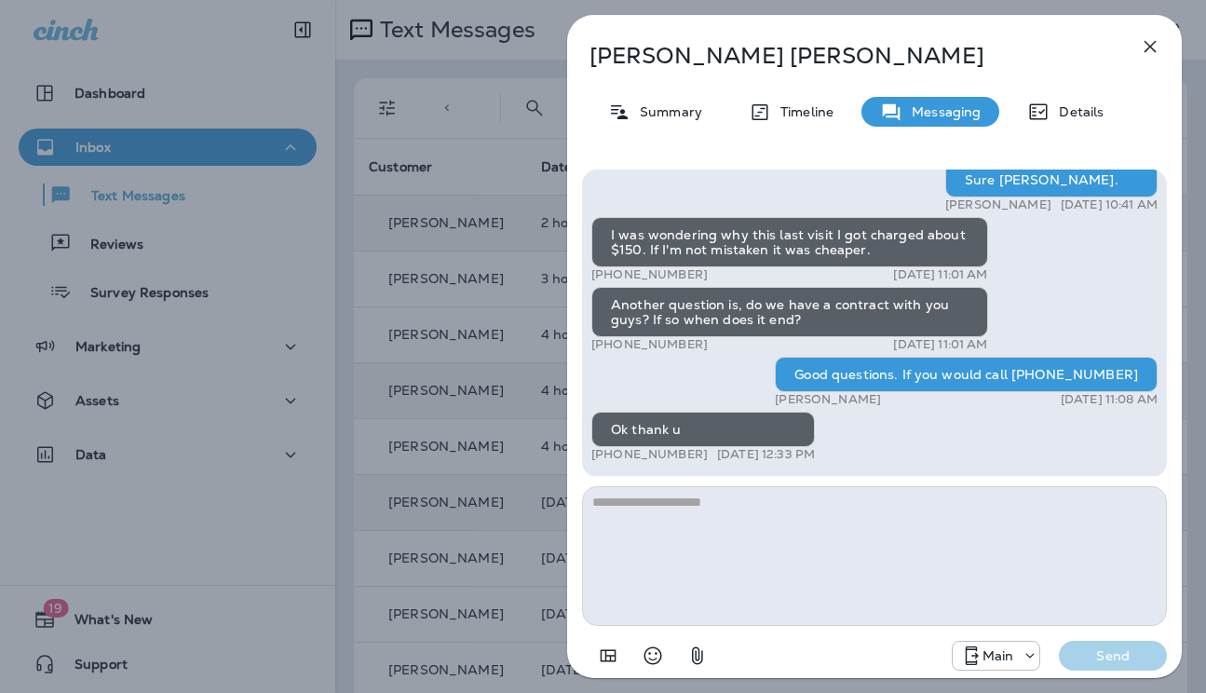
click at [500, 380] on div "[PERSON_NAME] Summary Timeline Messaging Details Hi [PERSON_NAME] , this is [PE…" at bounding box center [603, 346] width 1206 height 693
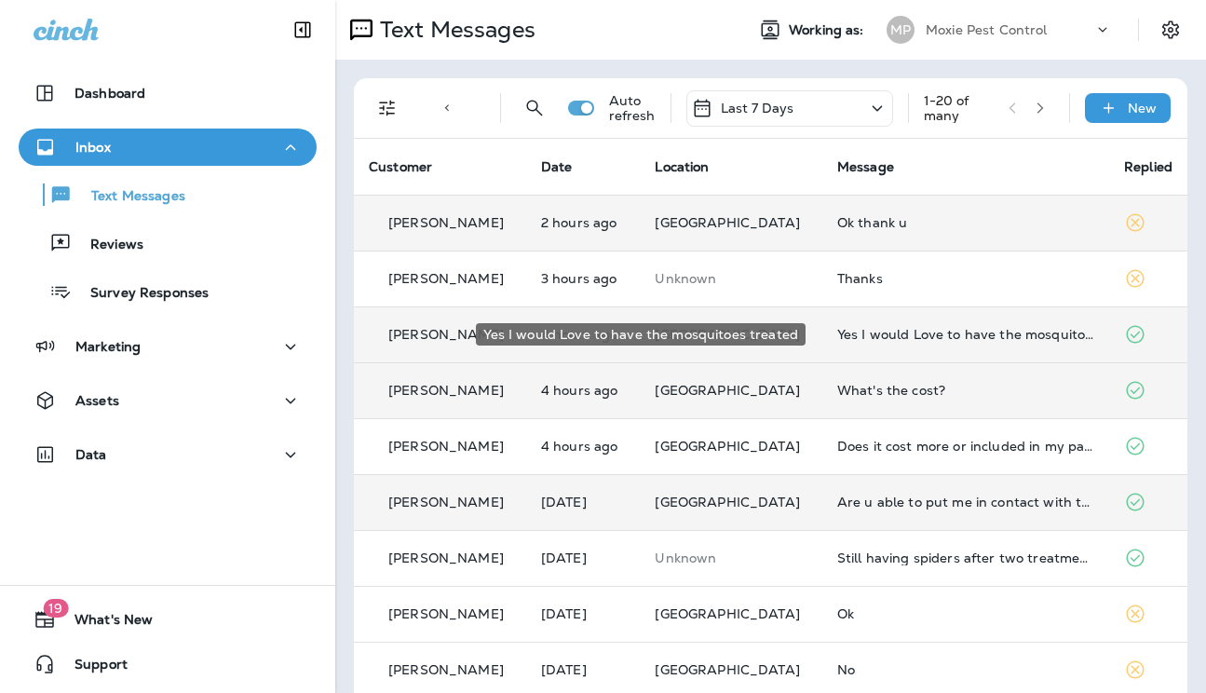
click at [876, 337] on div "Yes I would Love to have the mosquitoes treated" at bounding box center [965, 334] width 257 height 15
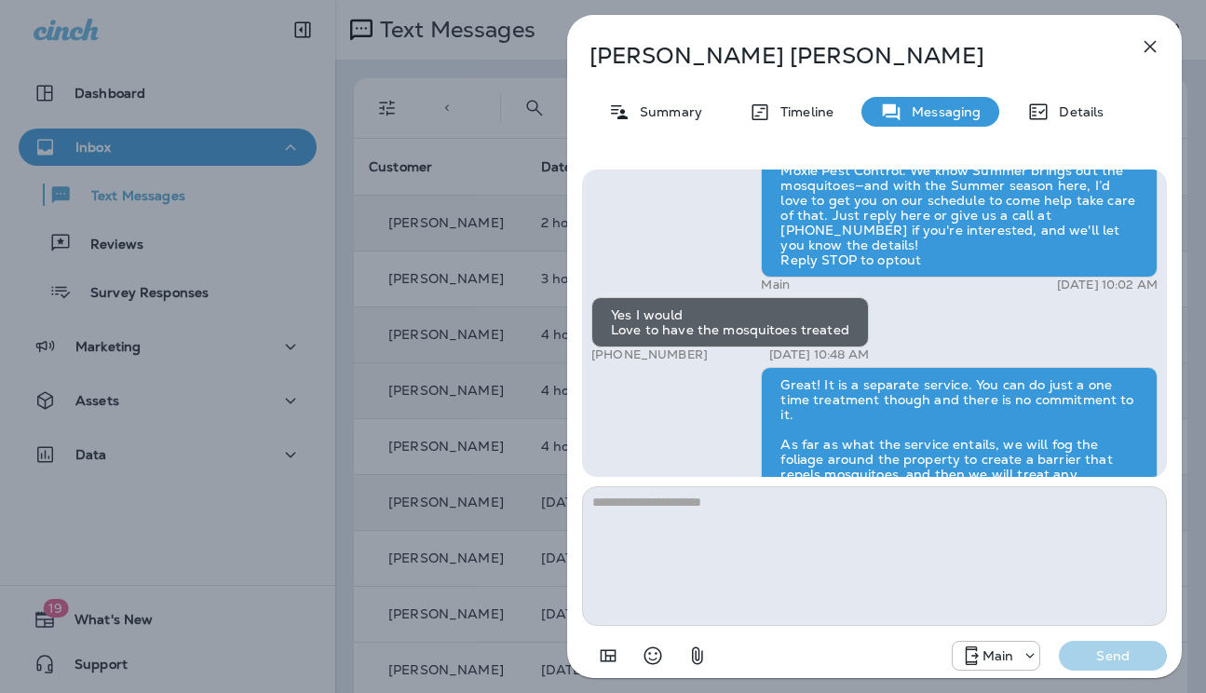
scroll to position [-592, 0]
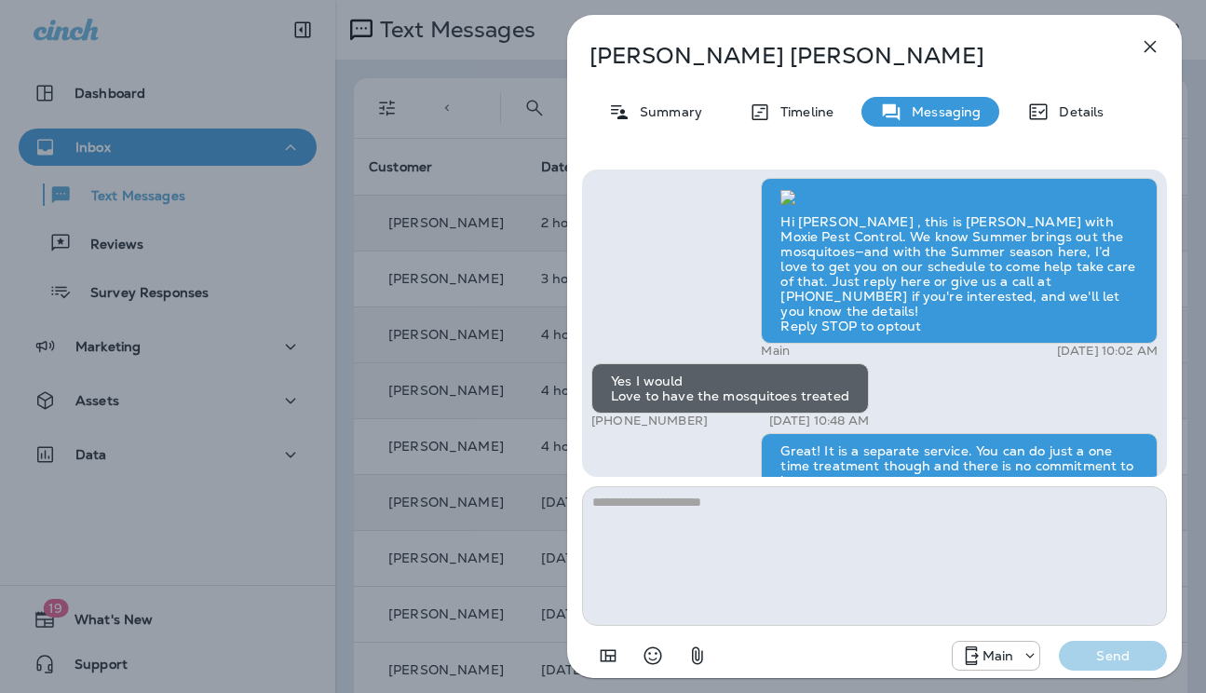
click at [492, 279] on div "[PERSON_NAME] Summary Timeline Messaging Details Hi [PERSON_NAME] , this is [PE…" at bounding box center [603, 346] width 1206 height 693
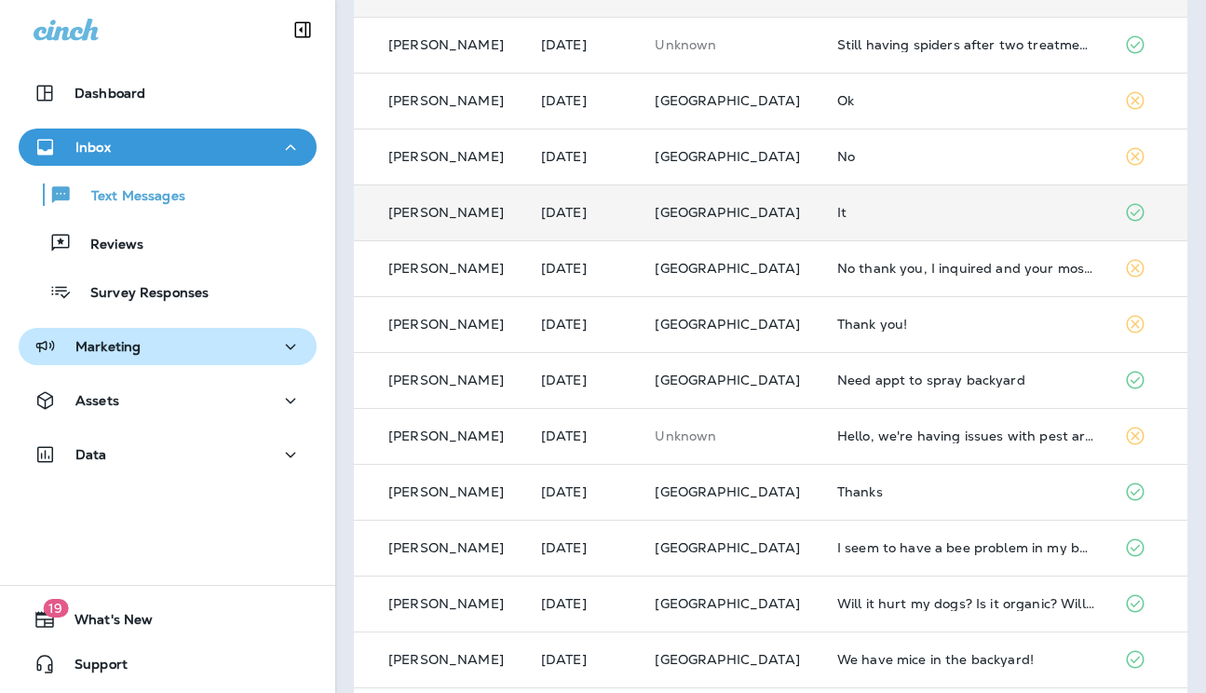
scroll to position [639, 0]
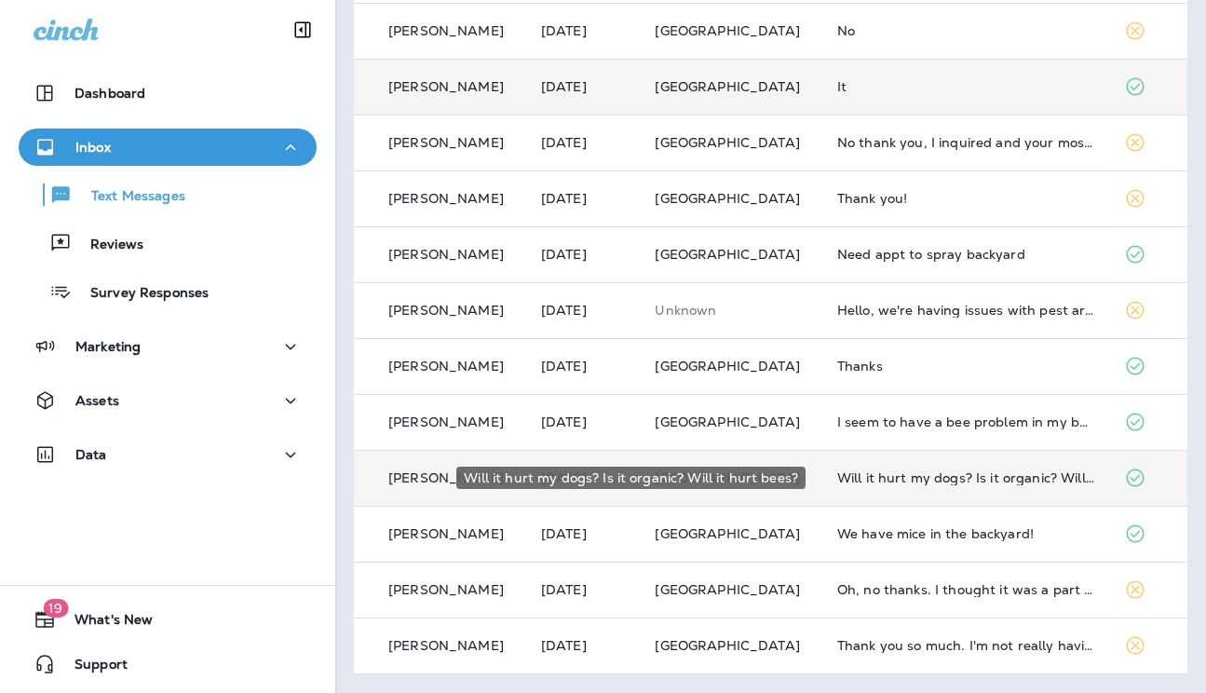
click at [913, 480] on div "Will it hurt my dogs? Is it organic? Will it hurt bees?" at bounding box center [965, 477] width 257 height 15
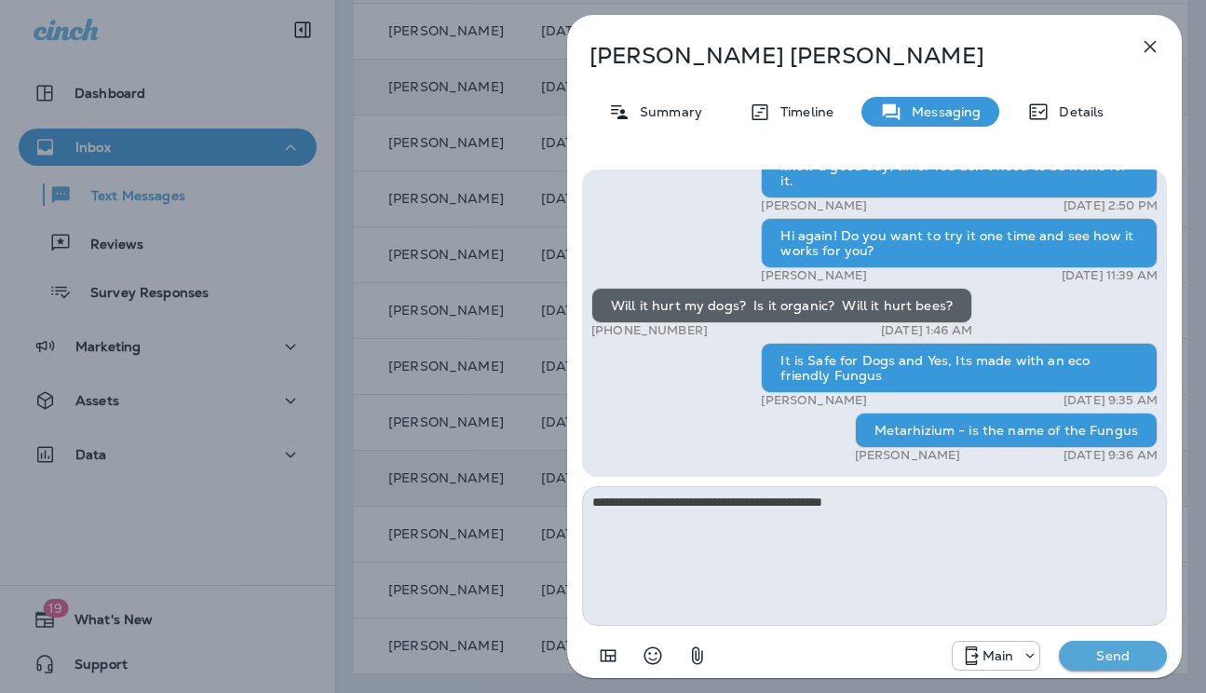
type textarea "**********"
click at [1103, 655] on p "Send" at bounding box center [1113, 655] width 78 height 17
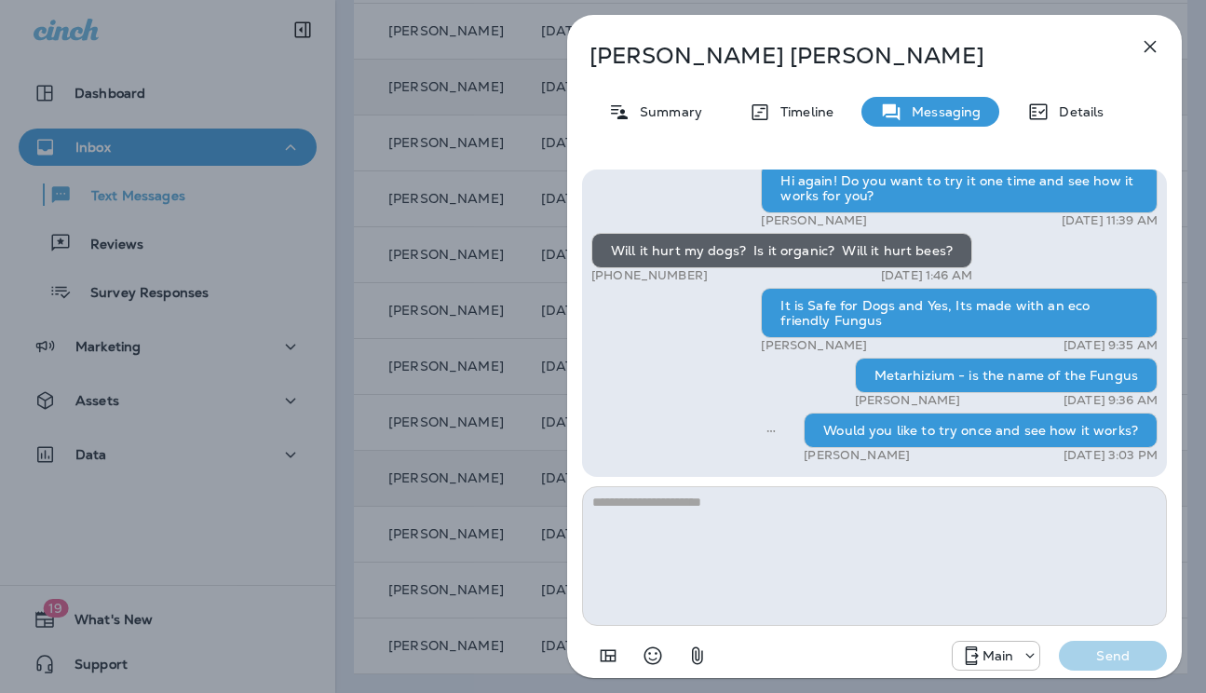
click at [495, 430] on div "[PERSON_NAME] Summary Timeline Messaging Details Hi, [PERSON_NAME] , this is [P…" at bounding box center [603, 346] width 1206 height 693
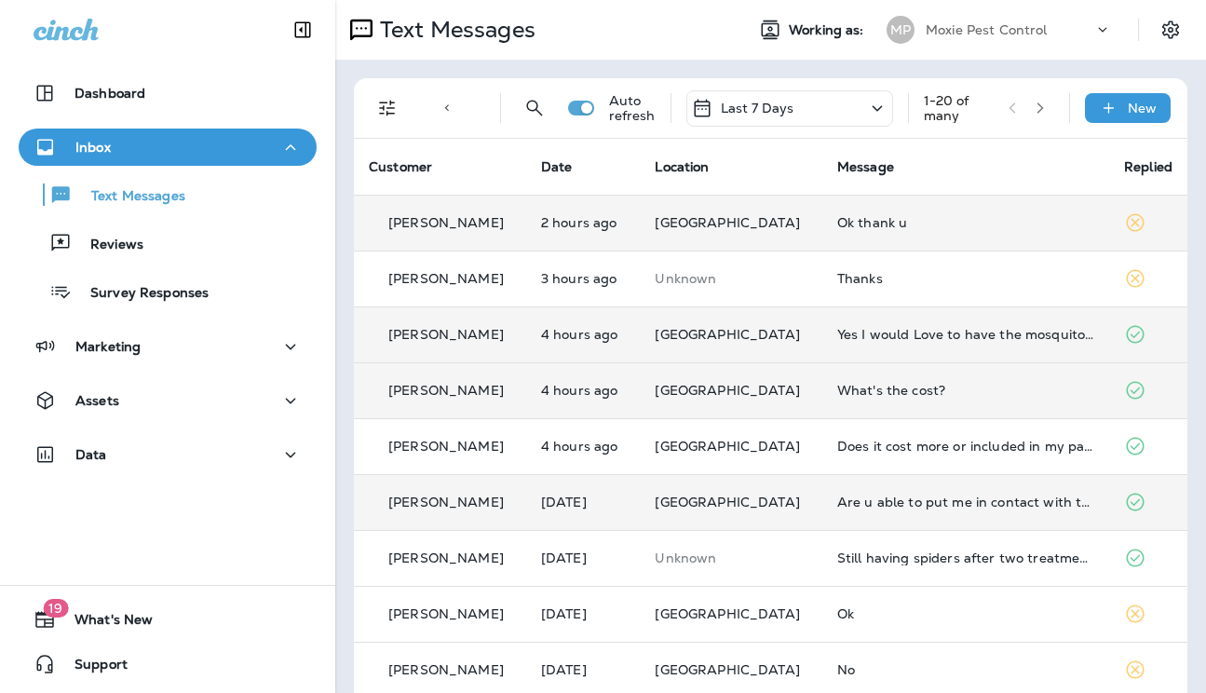
click at [1034, 111] on icon "button" at bounding box center [1040, 108] width 13 height 13
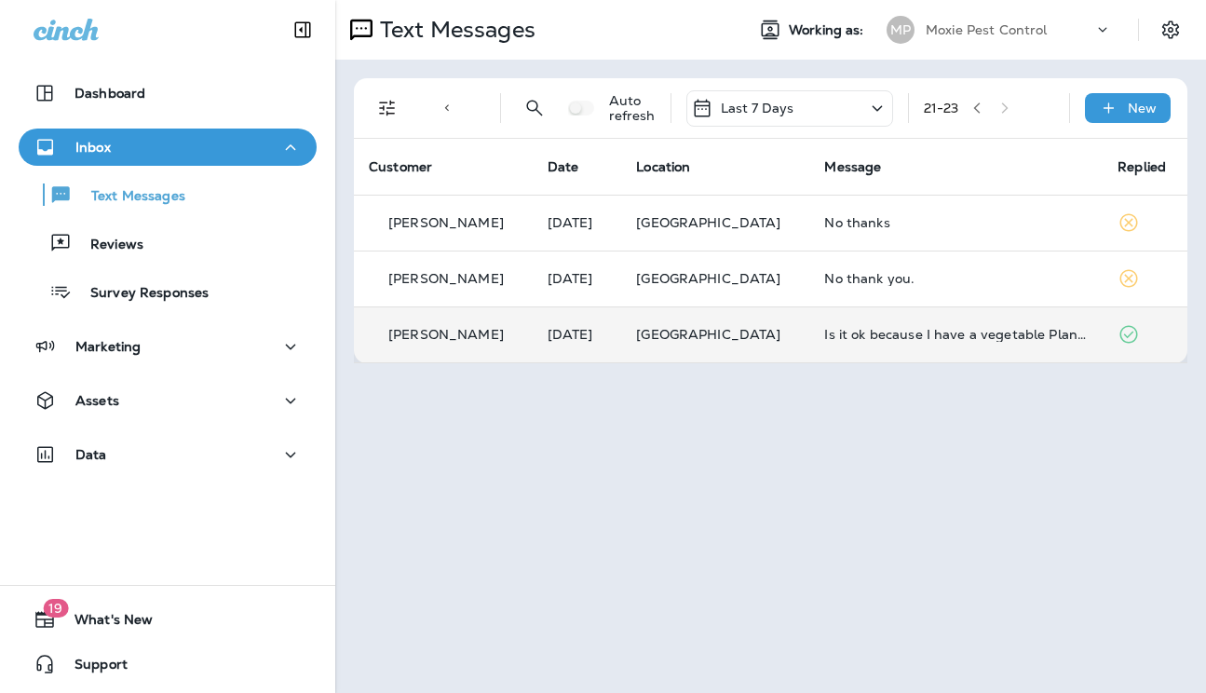
click at [856, 330] on div "Is it ok because I have a vegetable Plant outside ....." at bounding box center [956, 334] width 264 height 15
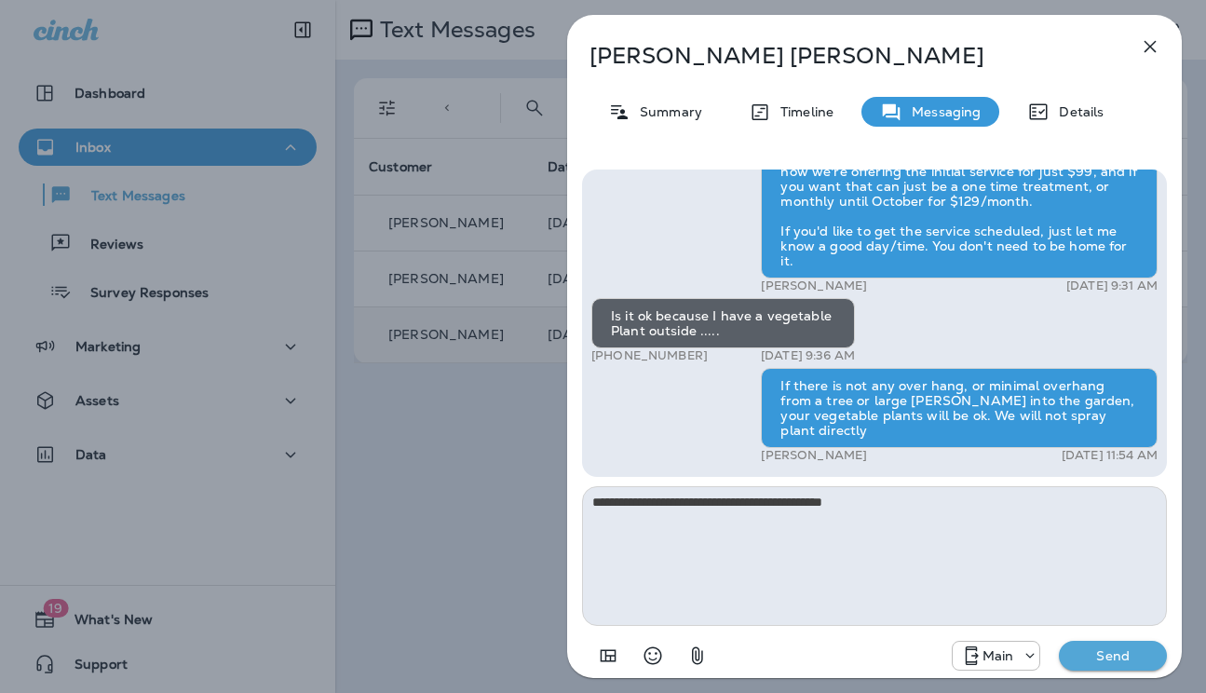
type textarea "**********"
click at [1086, 647] on p "Send" at bounding box center [1113, 655] width 78 height 17
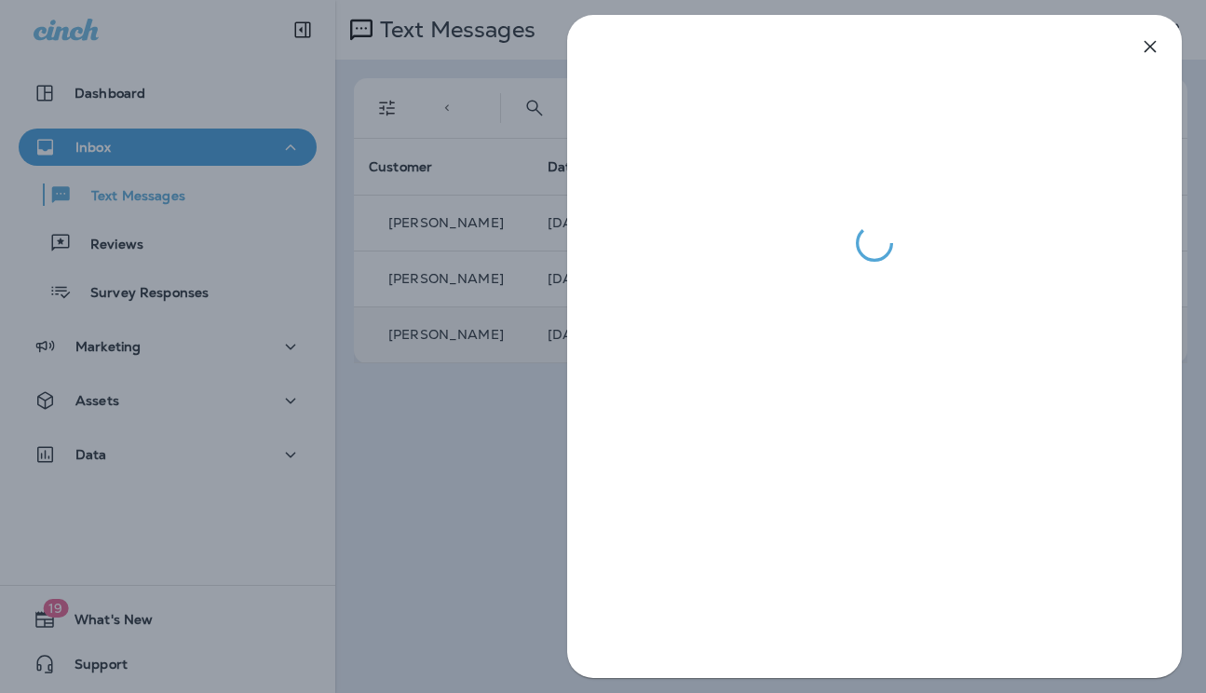
drag, startPoint x: 491, startPoint y: 446, endPoint x: 487, endPoint y: 428, distance: 18.1
click at [491, 445] on div at bounding box center [603, 346] width 1206 height 693
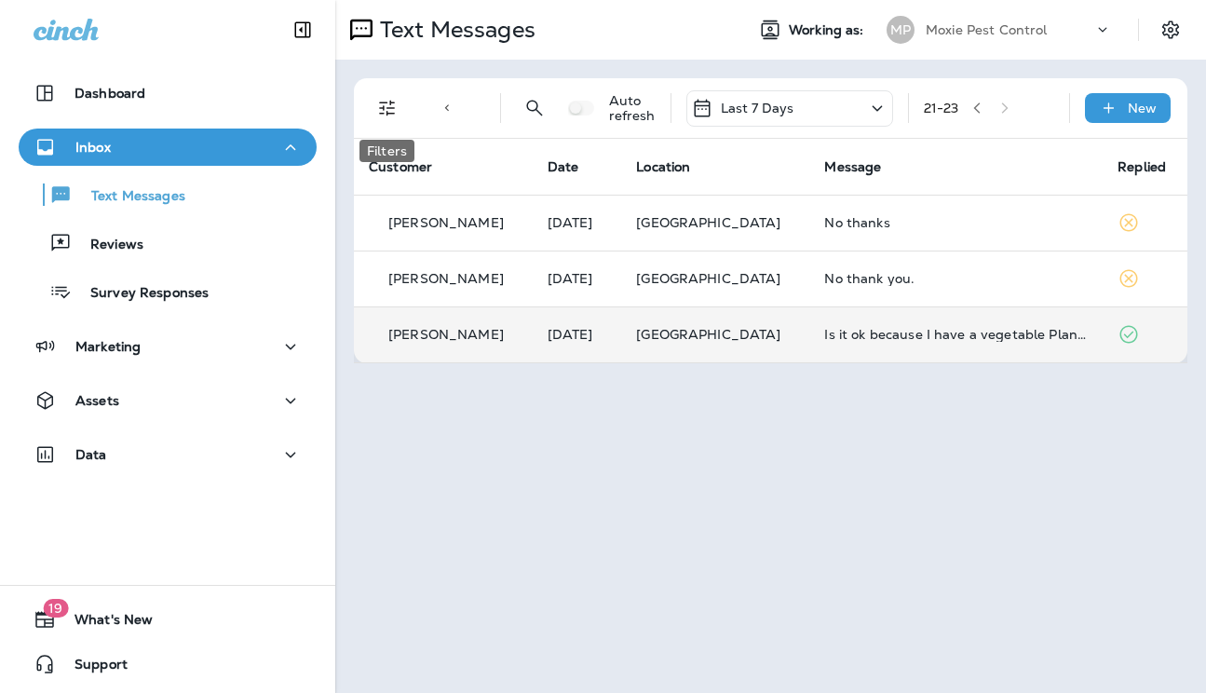
click at [388, 111] on icon "Filters" at bounding box center [387, 108] width 22 height 22
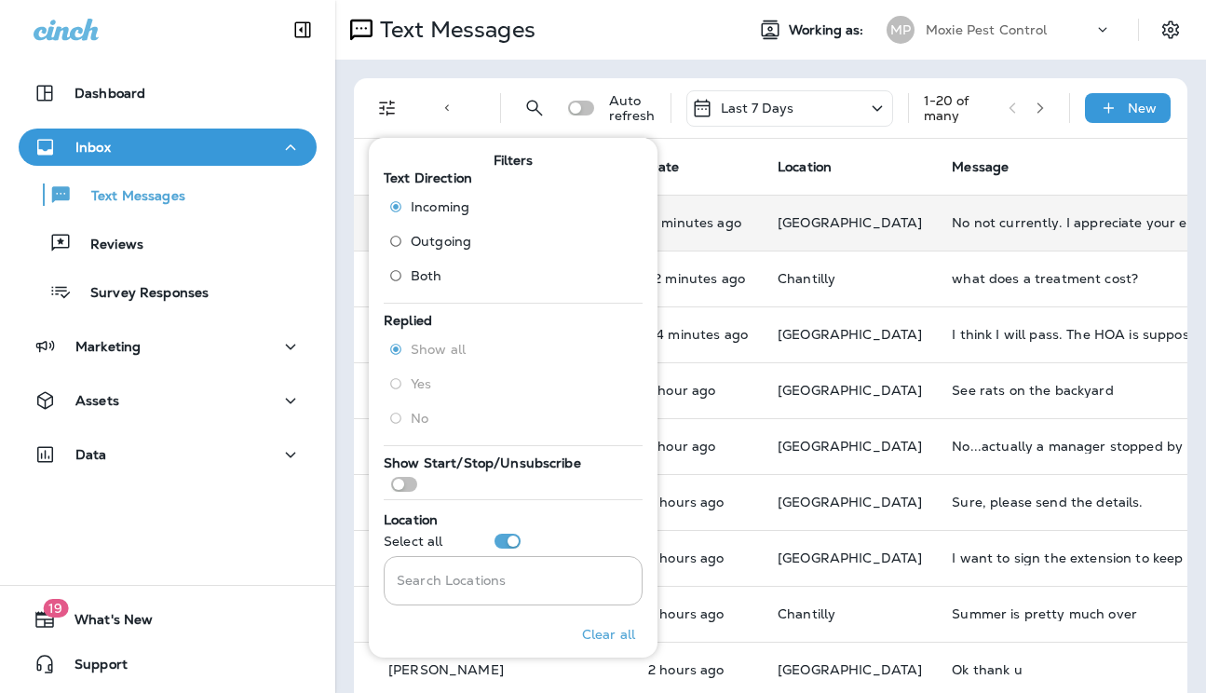
click at [956, 240] on td "No not currently. I appreciate your explanation of it though." at bounding box center [1076, 223] width 279 height 56
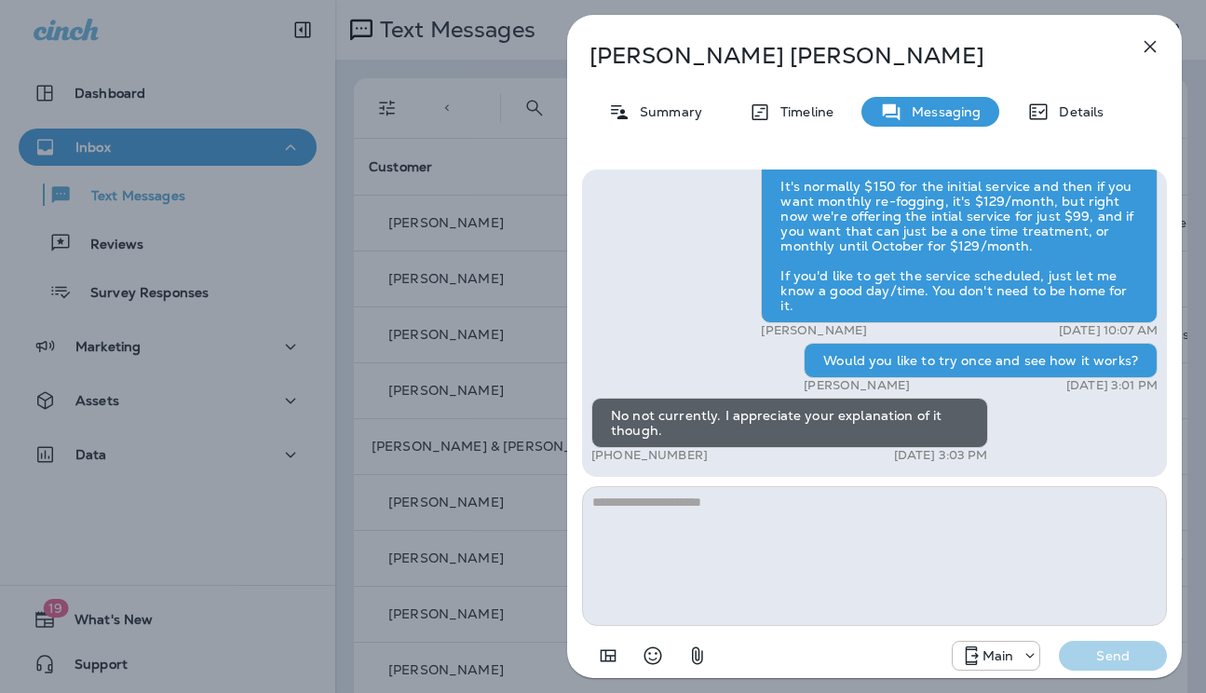
click at [806, 523] on textarea at bounding box center [874, 556] width 585 height 140
type textarea "**********"
click at [1059, 641] on button "Send" at bounding box center [1113, 656] width 108 height 30
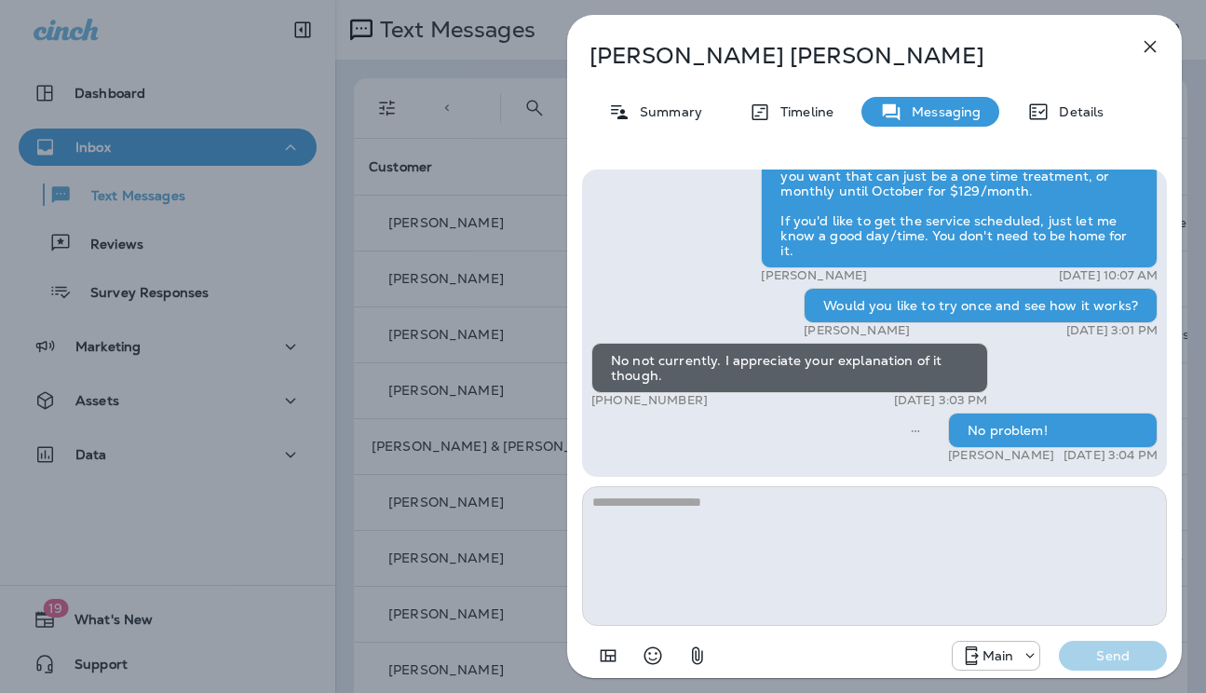
click at [469, 397] on div "[PERSON_NAME] Summary Timeline Messaging Details Hi [PERSON_NAME] , this is [PE…" at bounding box center [603, 346] width 1206 height 693
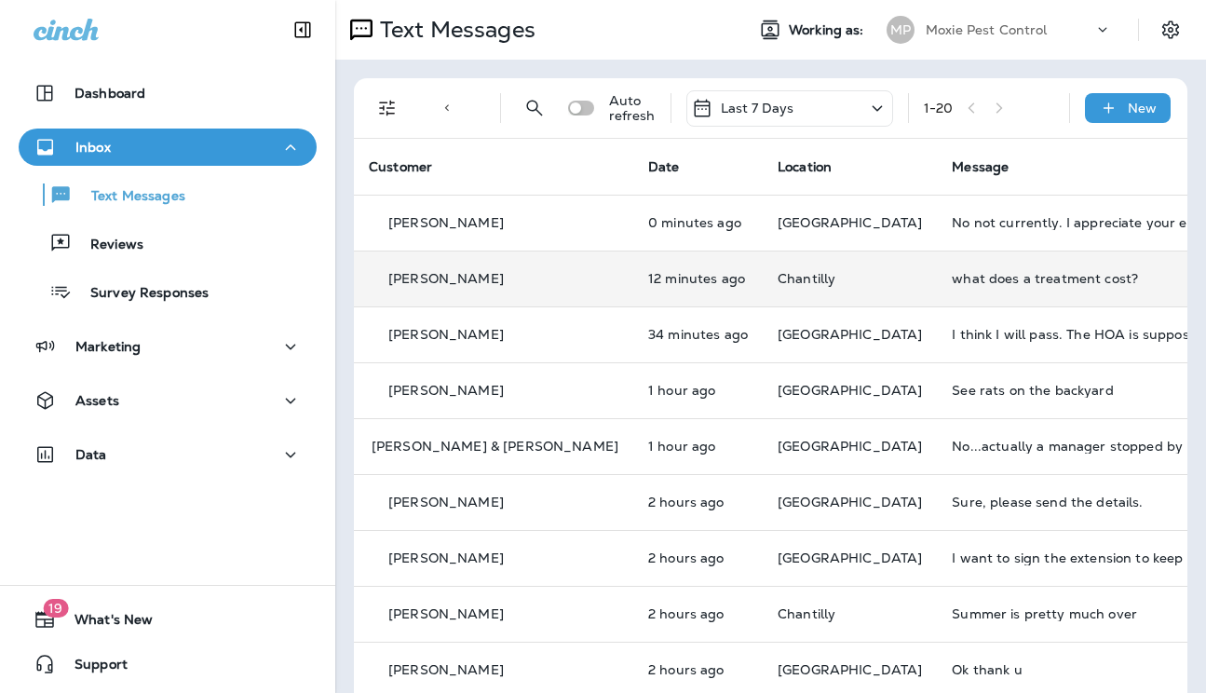
click at [952, 277] on div "what does a treatment cost?" at bounding box center [1077, 278] width 250 height 15
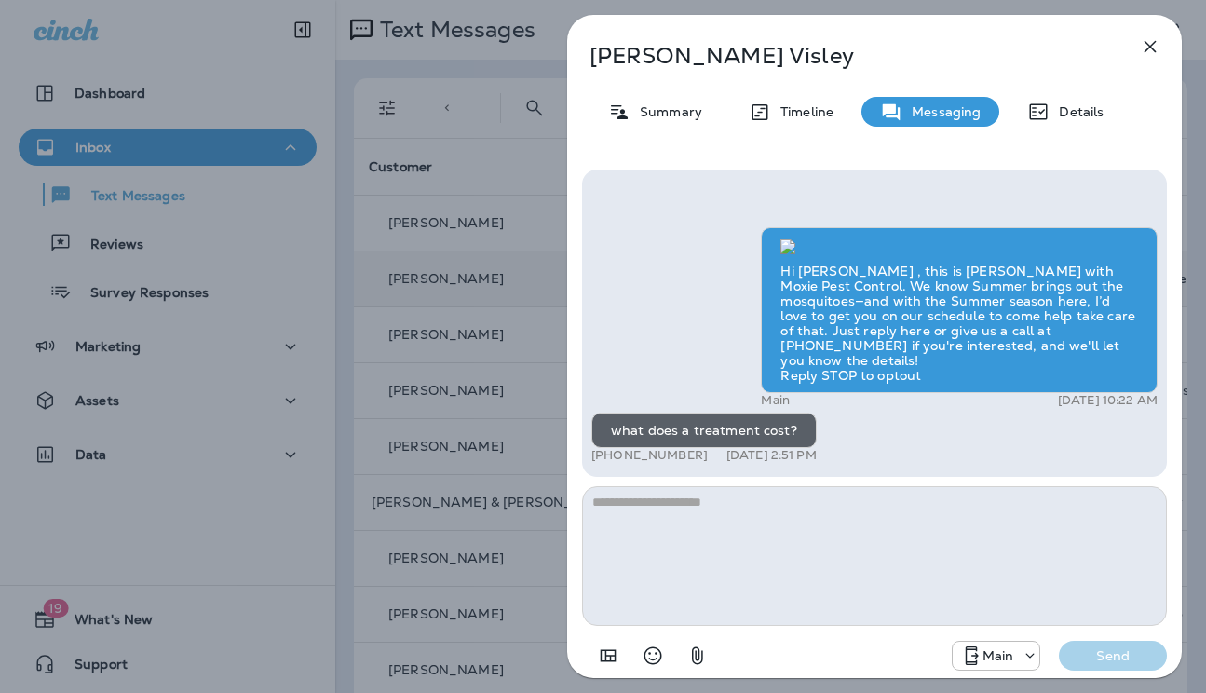
click at [672, 504] on textarea at bounding box center [874, 556] width 585 height 140
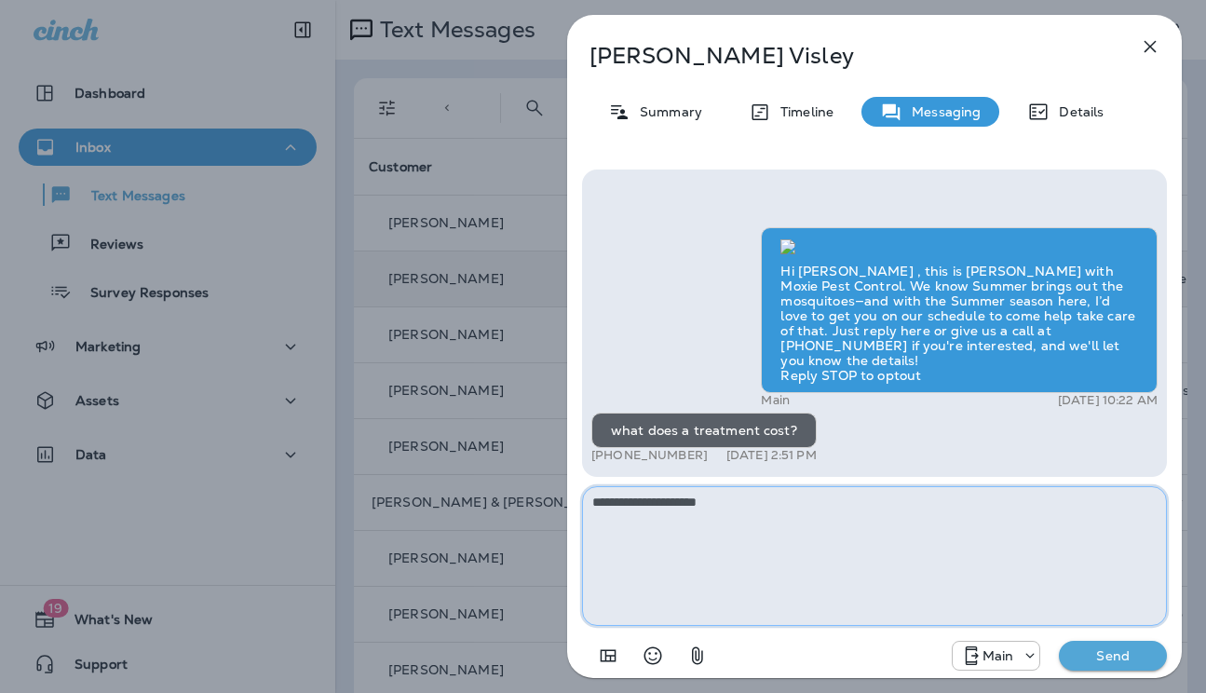
paste textarea "**********"
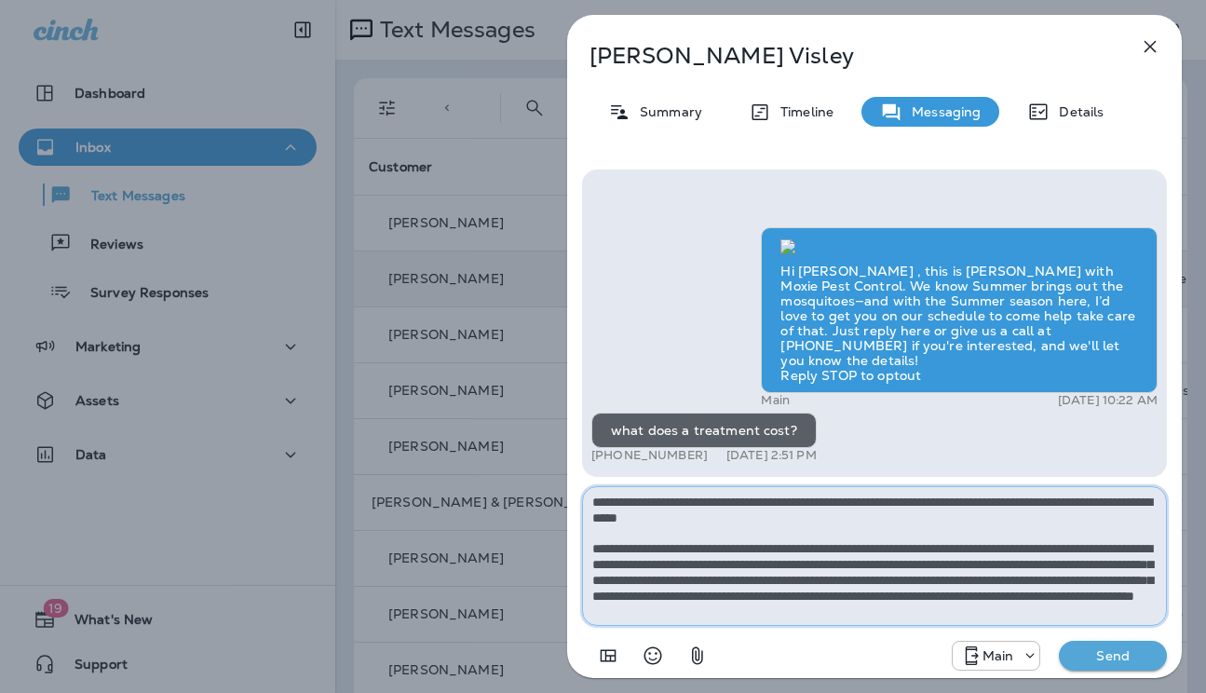
scroll to position [10, 0]
type textarea "**********"
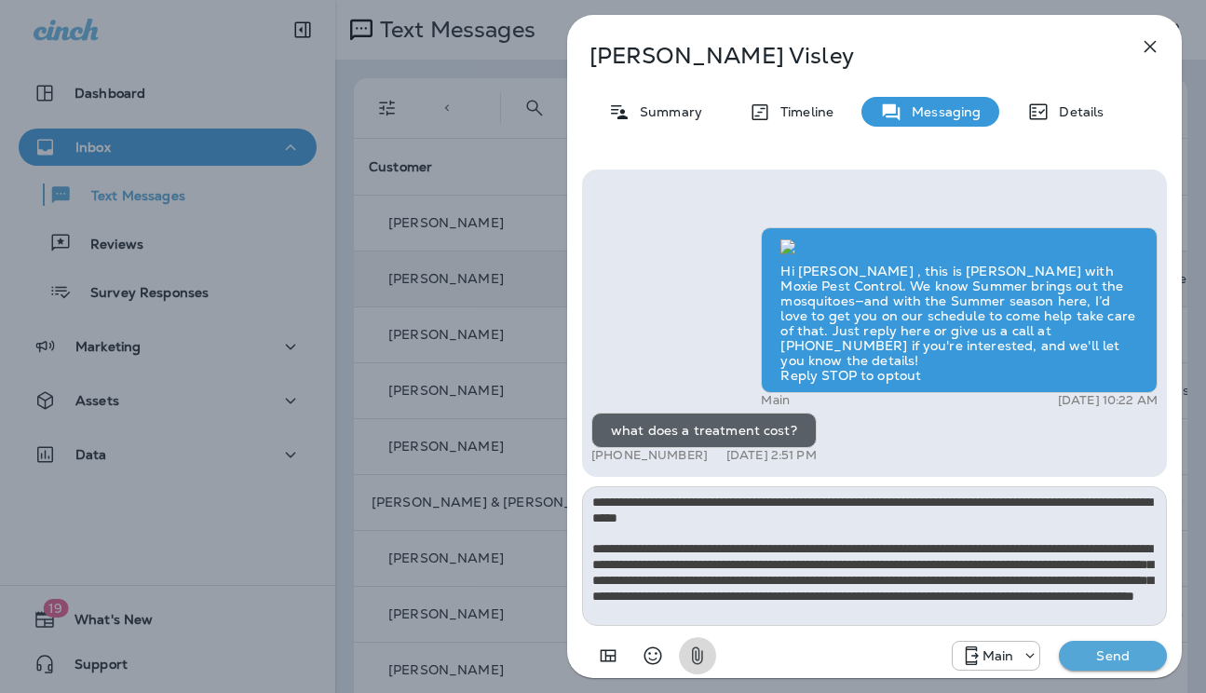
click at [1059, 641] on button "Send" at bounding box center [1113, 656] width 108 height 30
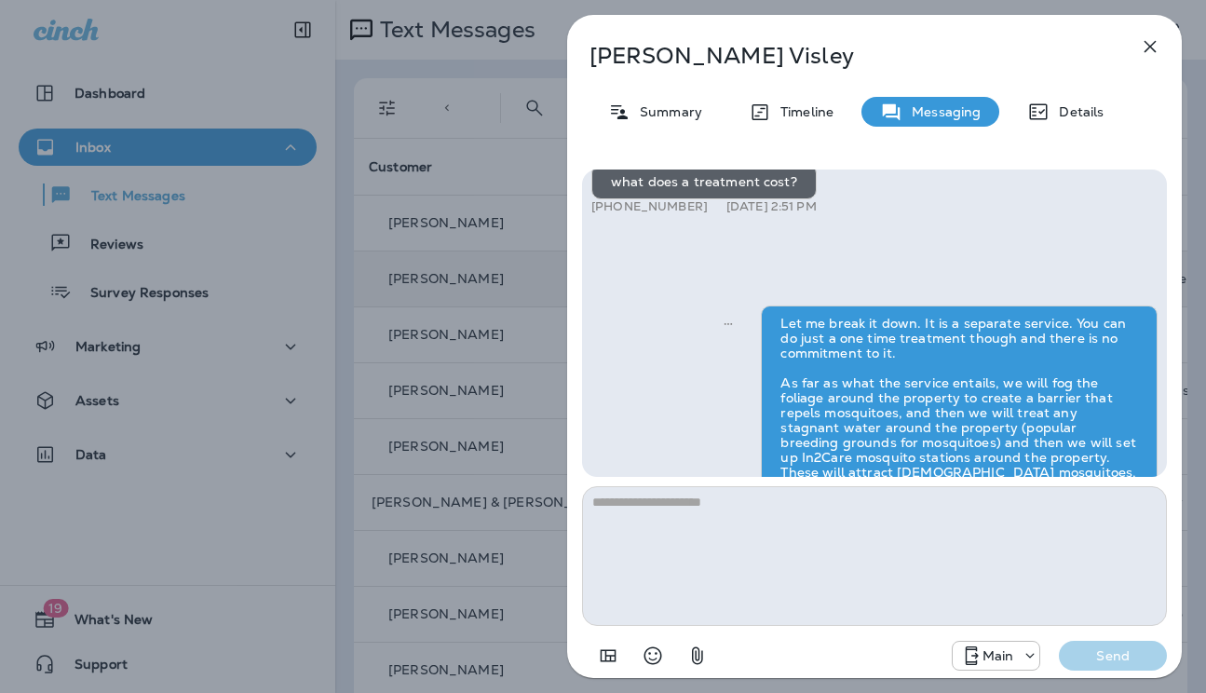
scroll to position [0, 0]
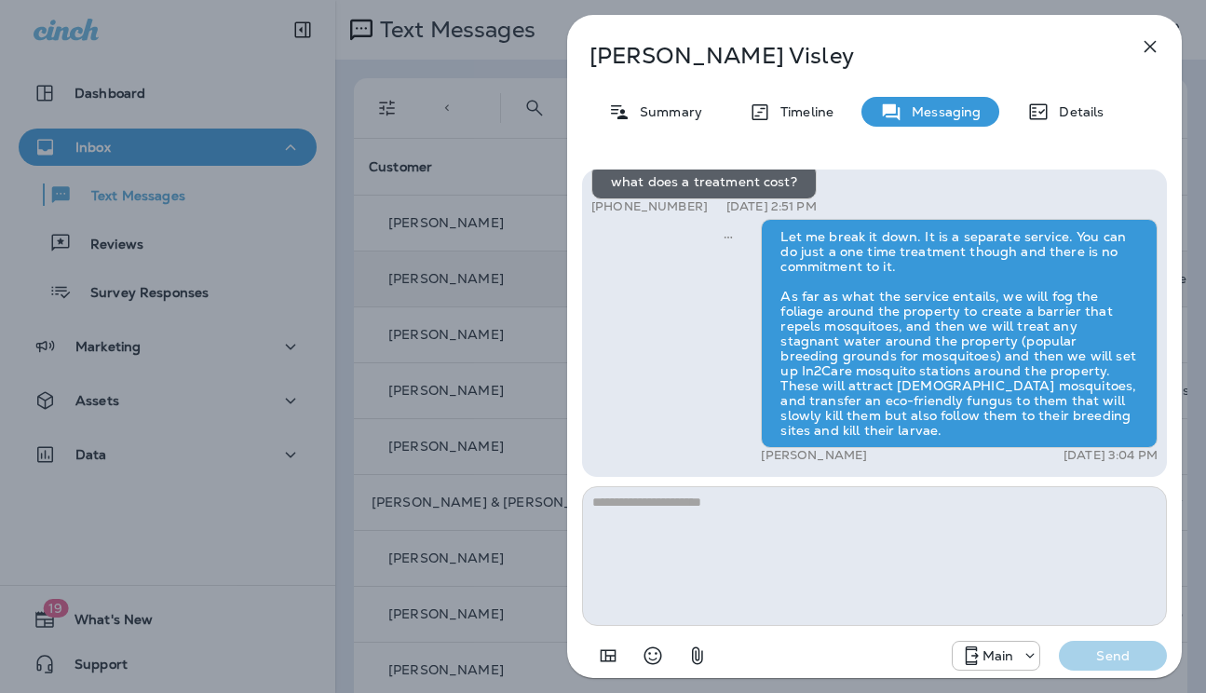
click at [477, 312] on div "[PERSON_NAME] Summary Timeline Messaging Details Hi [PERSON_NAME] , this is [PE…" at bounding box center [603, 346] width 1206 height 693
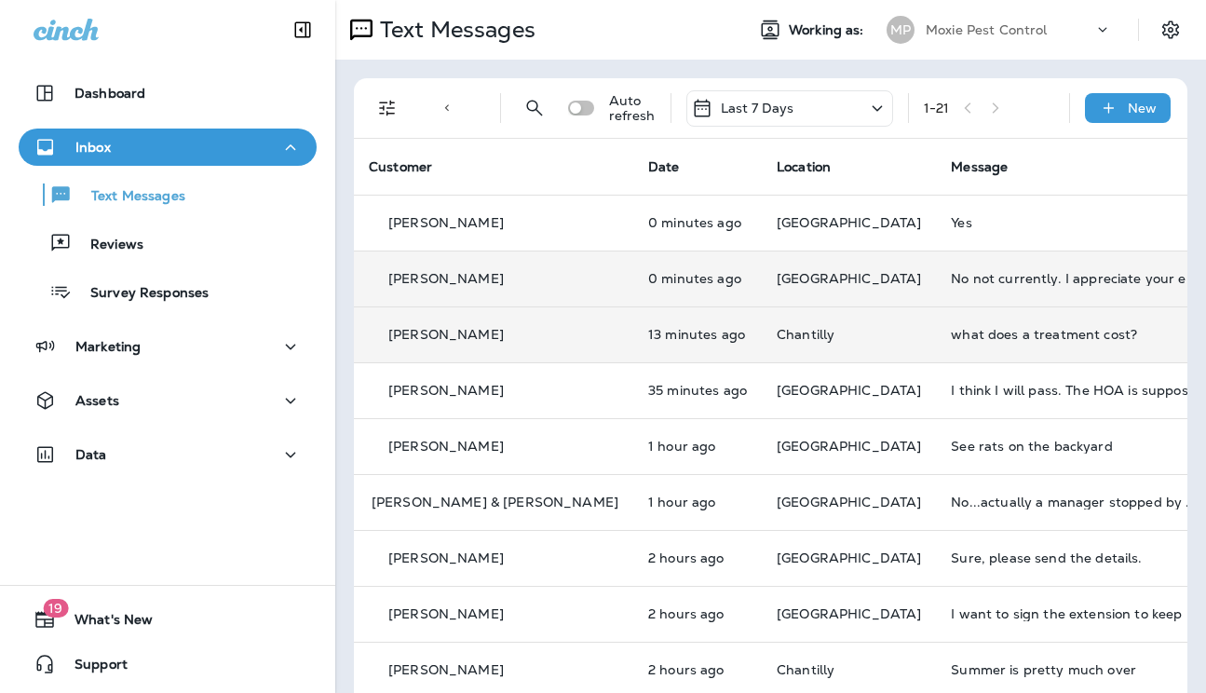
click at [951, 331] on div "what does a treatment cost?" at bounding box center [1076, 334] width 250 height 15
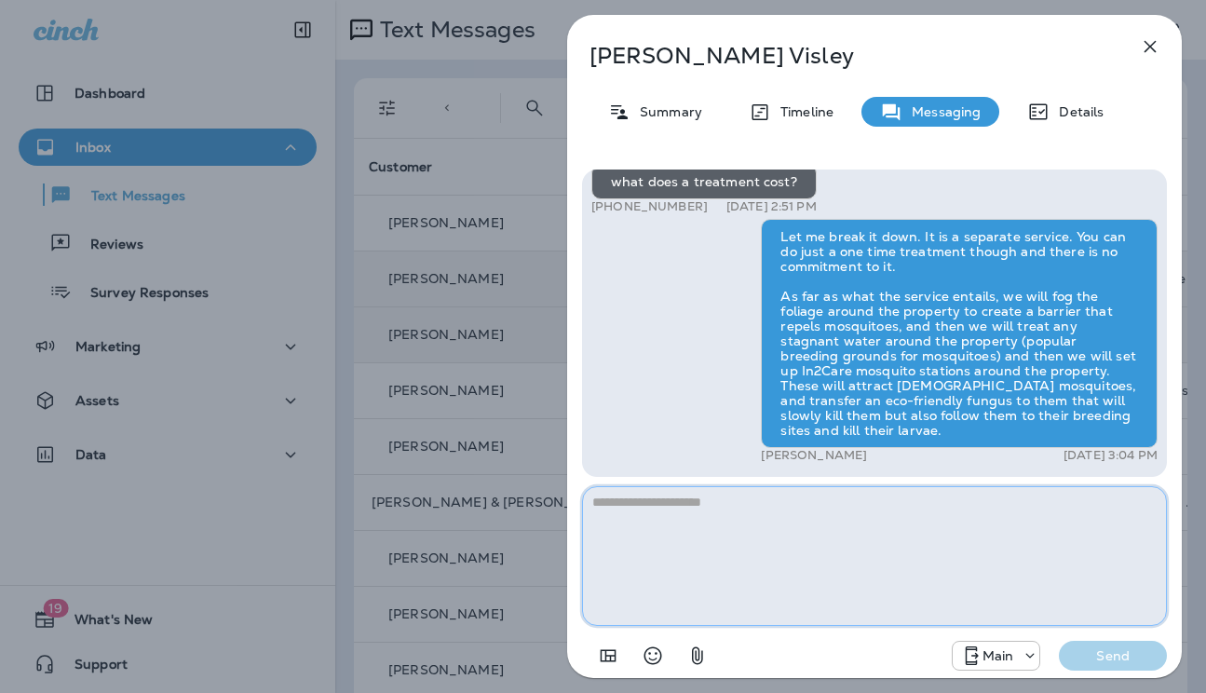
paste textarea "**********"
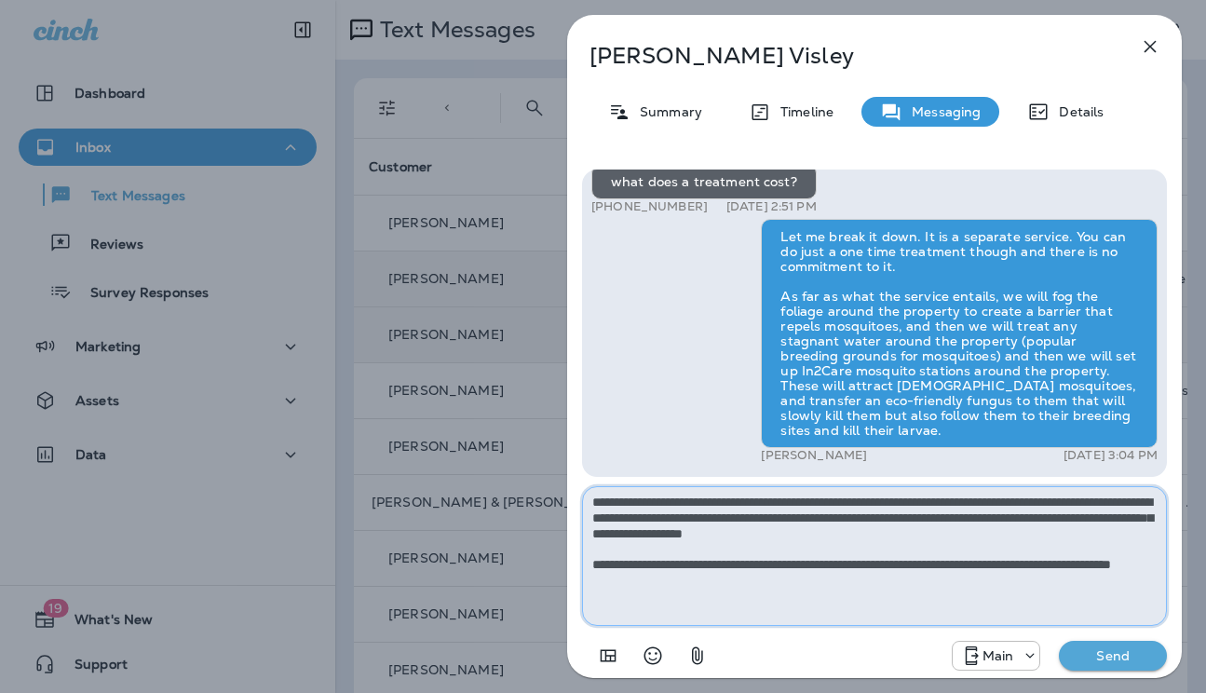
type textarea "**********"
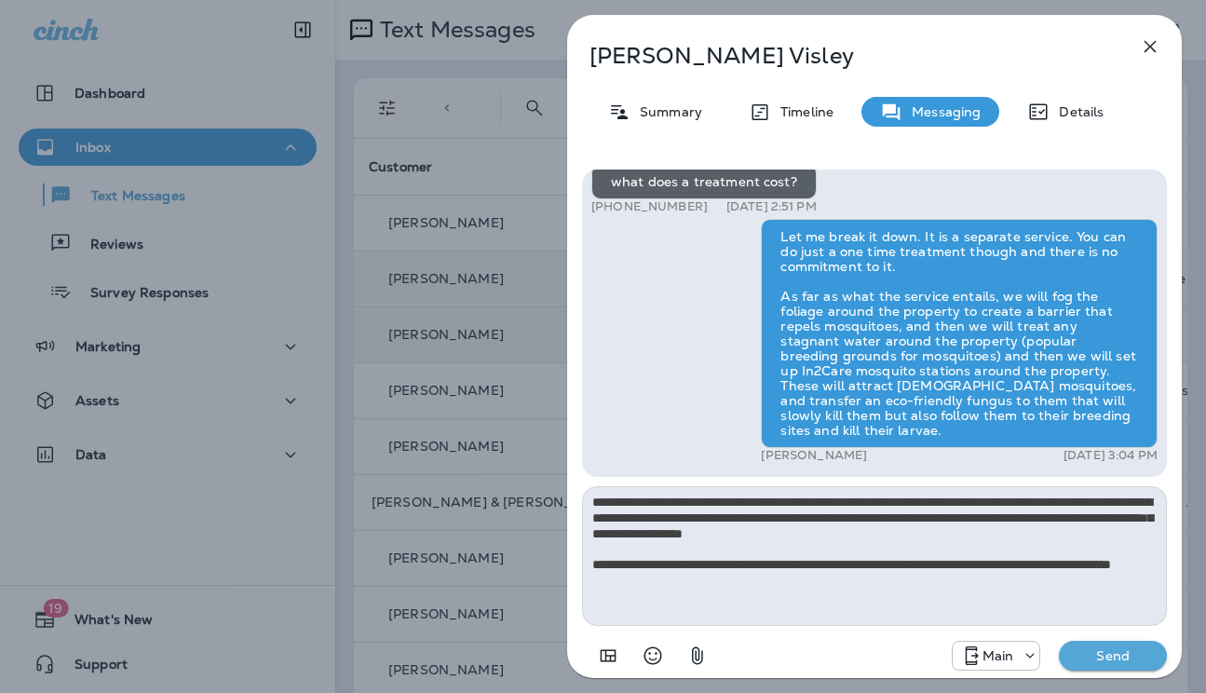
click at [1128, 648] on p "Send" at bounding box center [1113, 655] width 78 height 17
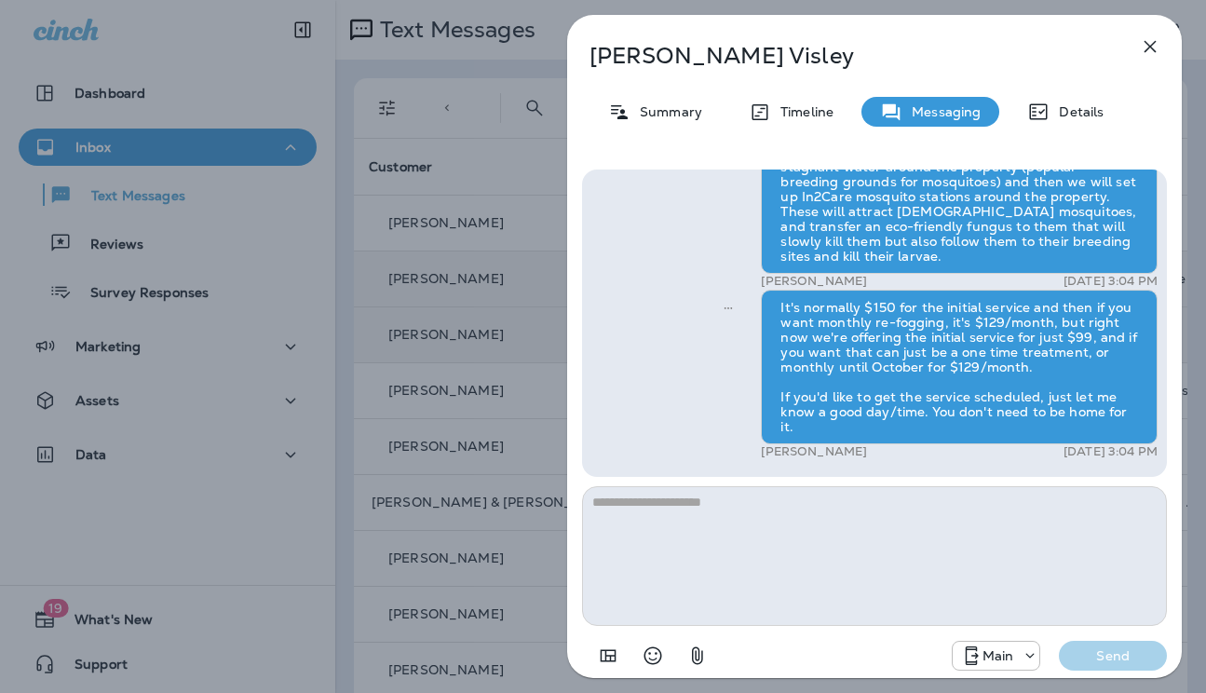
click at [451, 243] on div "[PERSON_NAME] Summary Timeline Messaging Details Hi [PERSON_NAME] , this is [PE…" at bounding box center [603, 346] width 1206 height 693
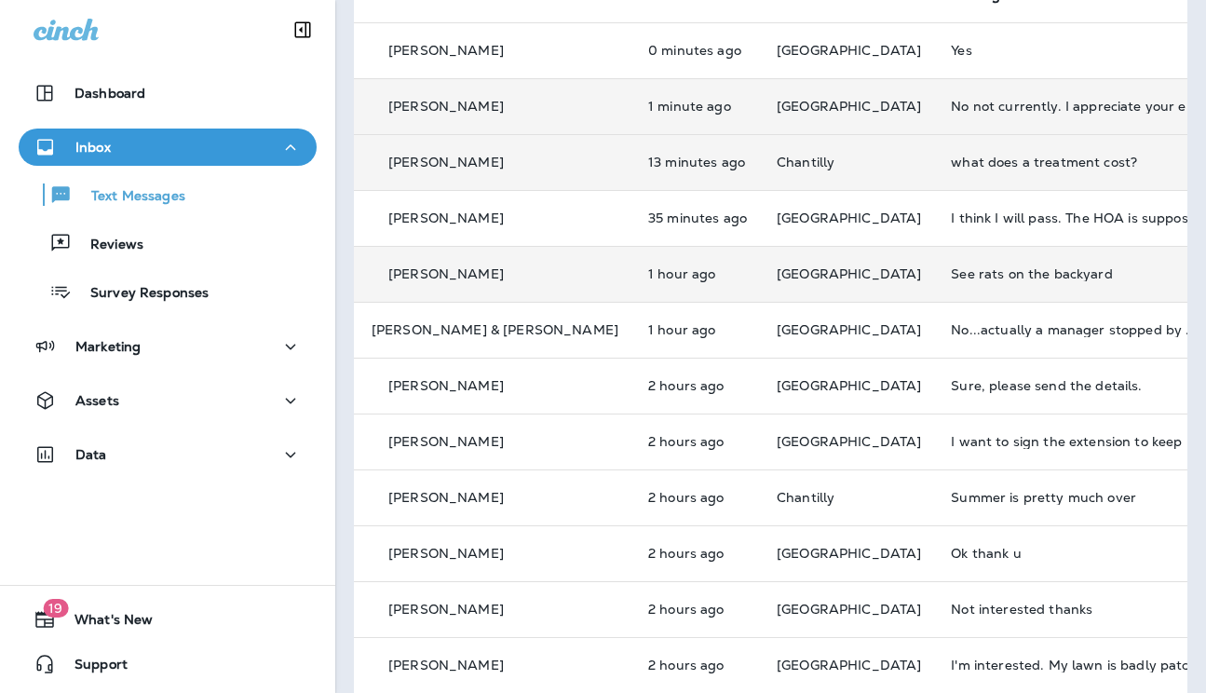
scroll to position [198, 0]
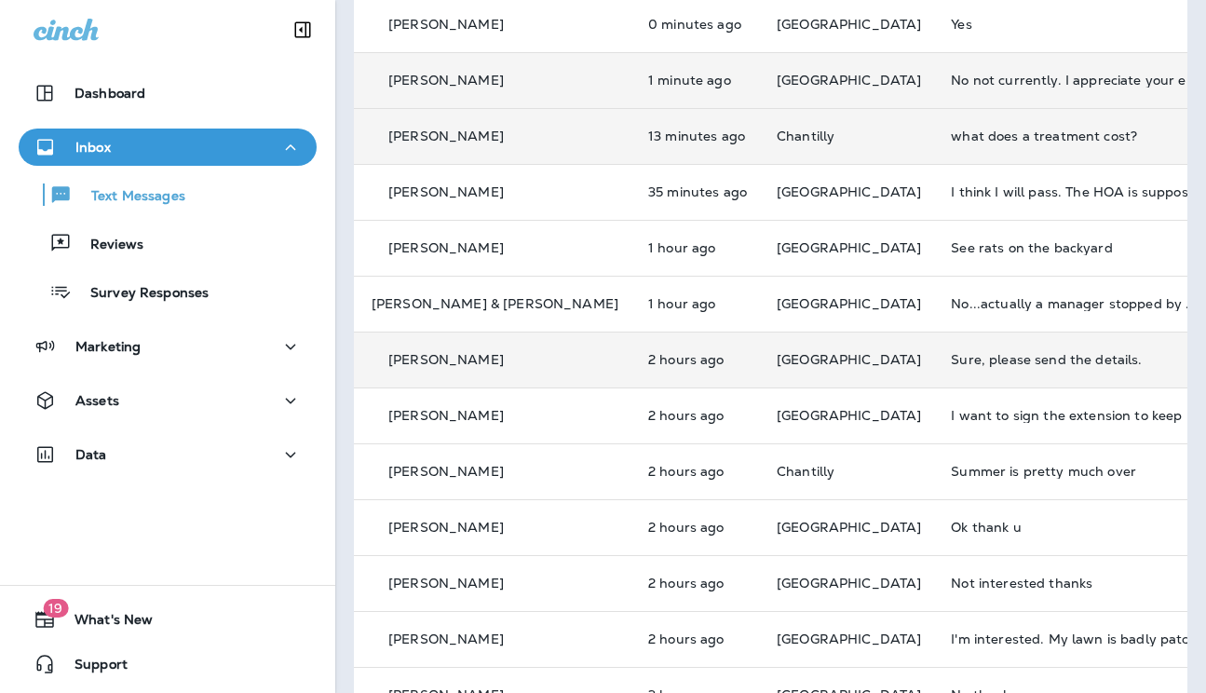
click at [960, 363] on div "Sure, please send the details." at bounding box center [1076, 359] width 250 height 15
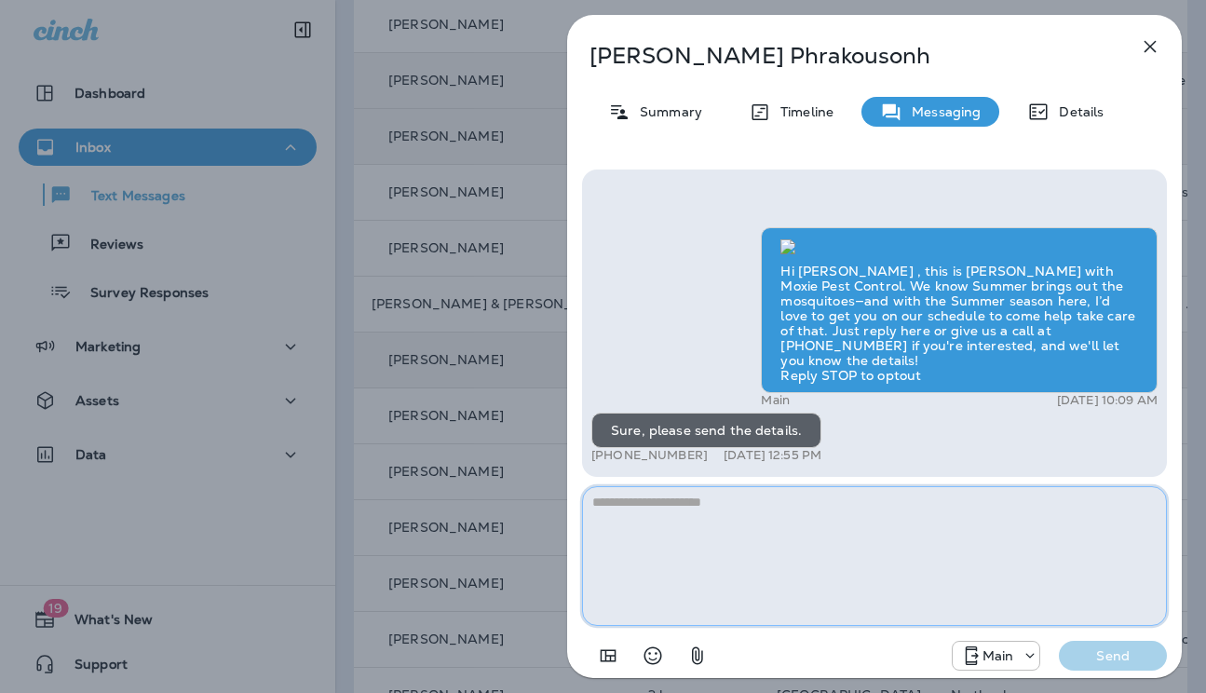
paste textarea "**********"
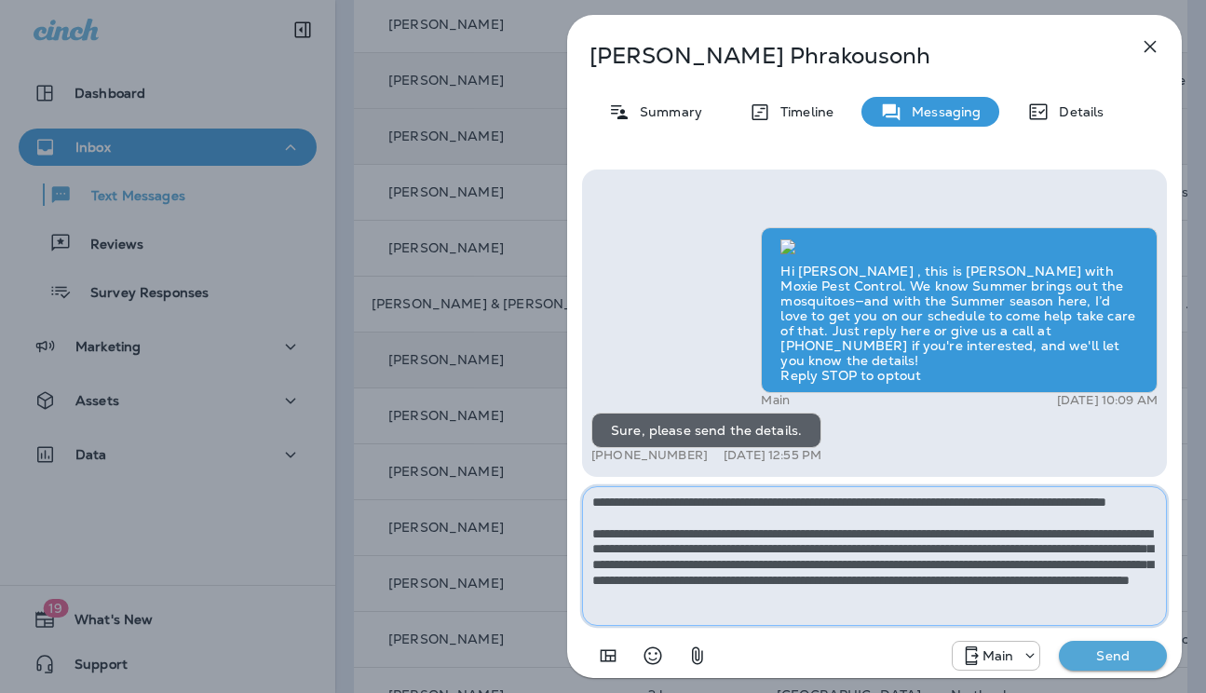
type textarea "**********"
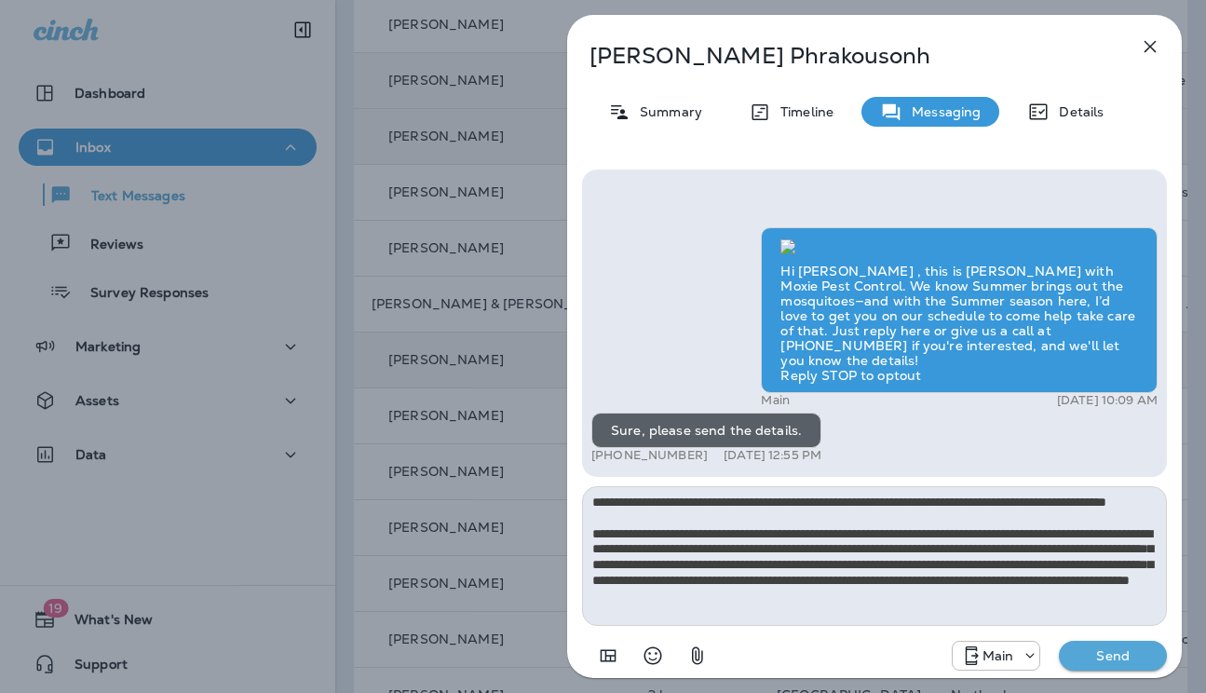
click at [1149, 656] on p "Send" at bounding box center [1113, 655] width 78 height 17
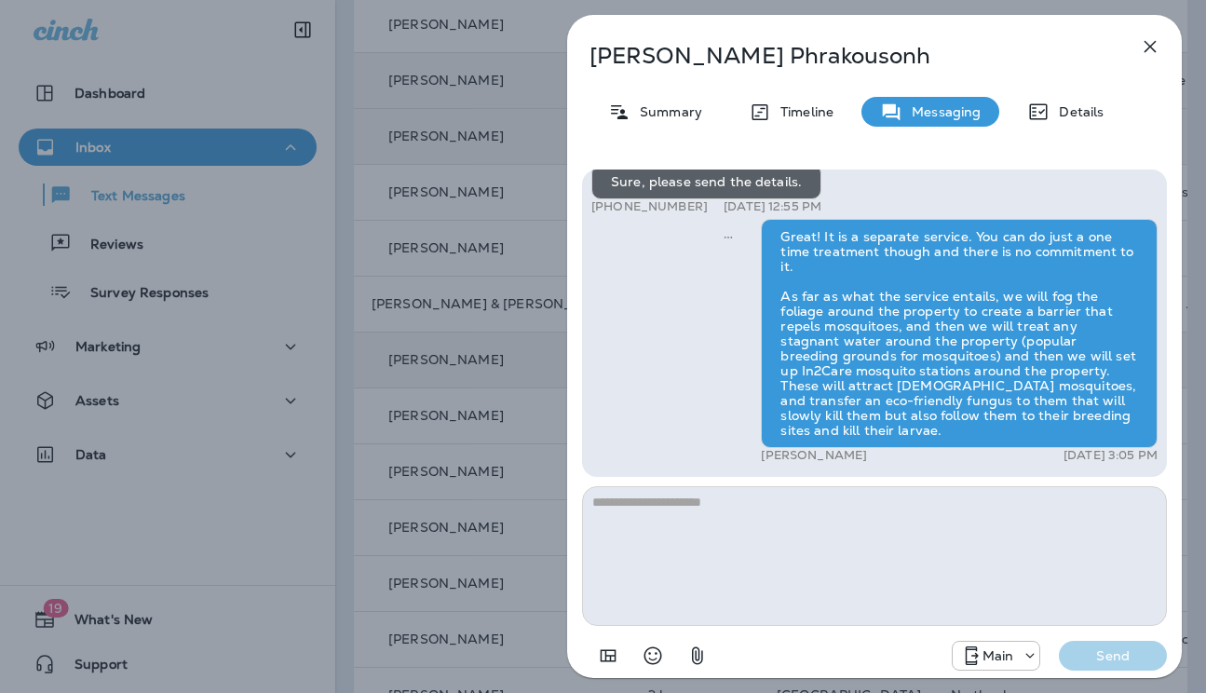
type textarea "**********"
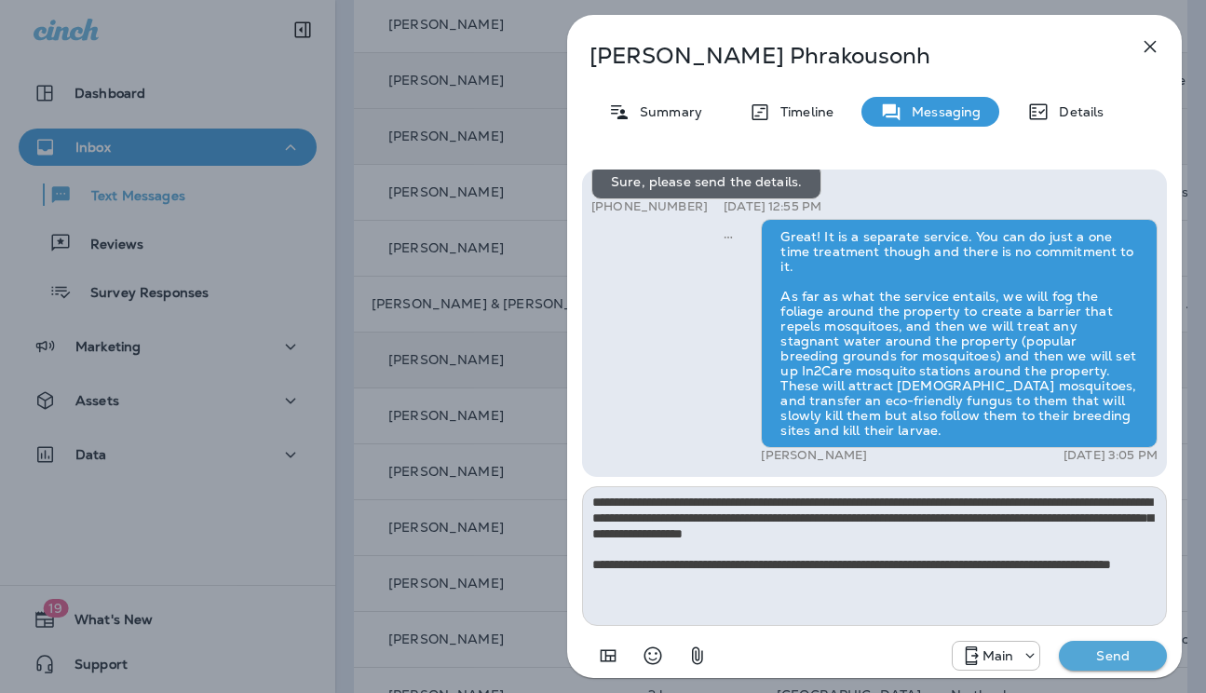
click at [1159, 657] on button "Send" at bounding box center [1113, 656] width 108 height 30
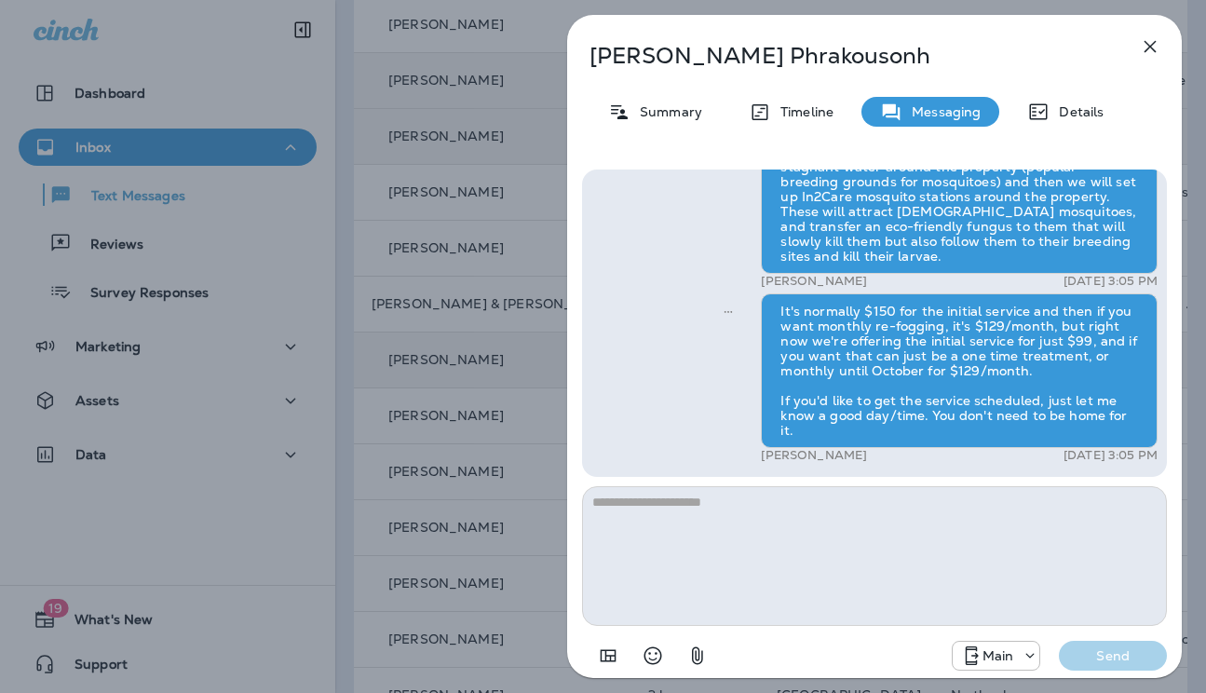
click at [440, 351] on div "[PERSON_NAME] Summary Timeline Messaging Details Hi [PERSON_NAME] , this is [PE…" at bounding box center [603, 346] width 1206 height 693
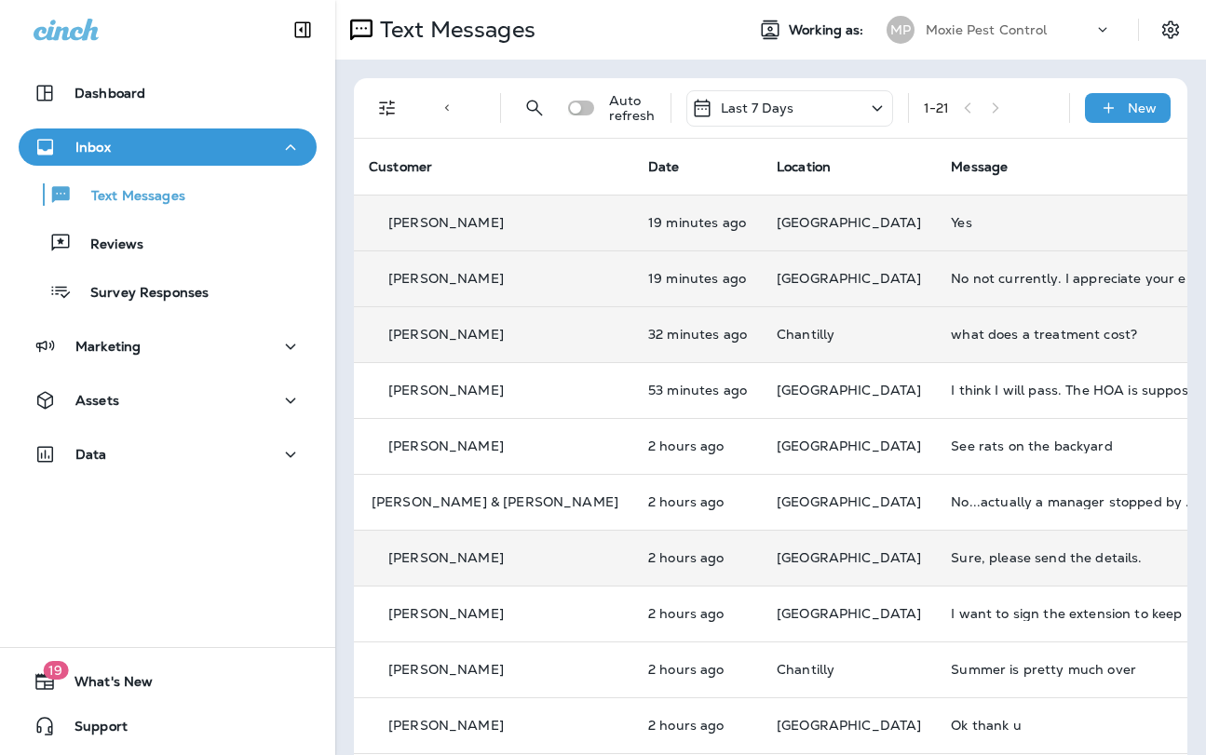
click at [936, 237] on td "Yes" at bounding box center [1075, 223] width 279 height 56
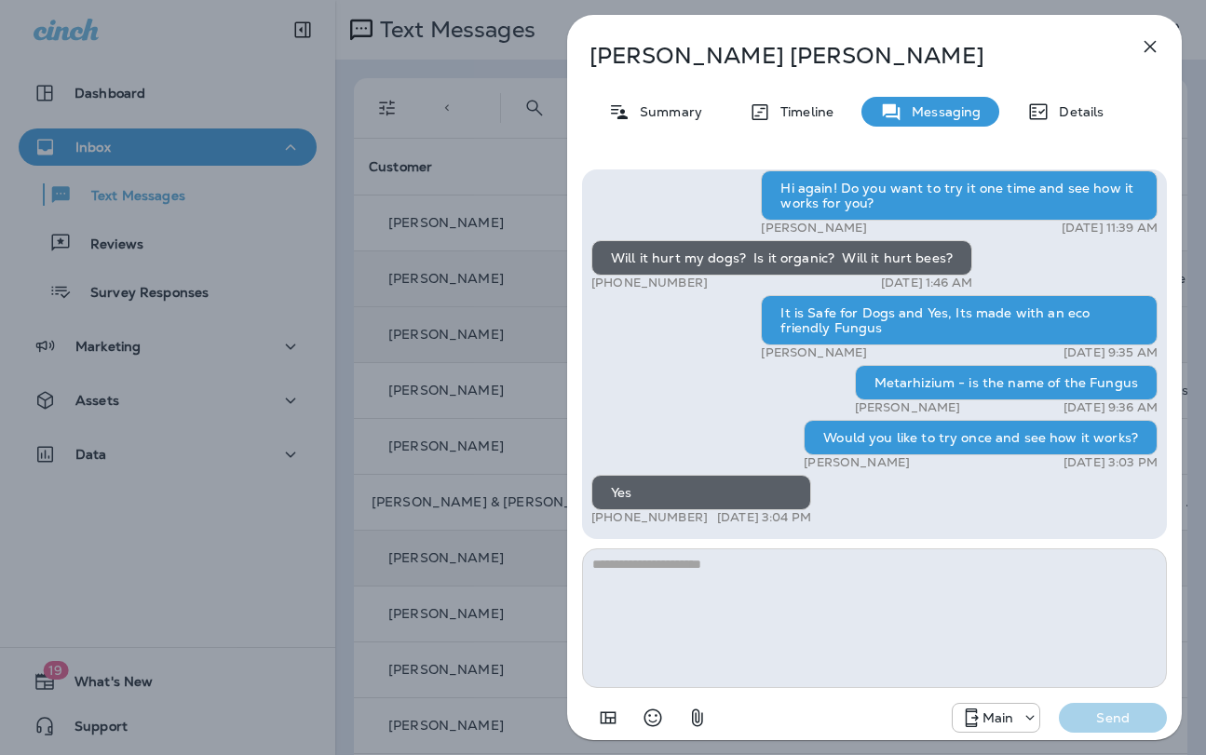
click at [789, 594] on textarea at bounding box center [874, 619] width 585 height 140
click at [750, 574] on textarea at bounding box center [874, 619] width 585 height 140
type textarea "**********"
click at [1137, 692] on button "Send" at bounding box center [1113, 718] width 108 height 30
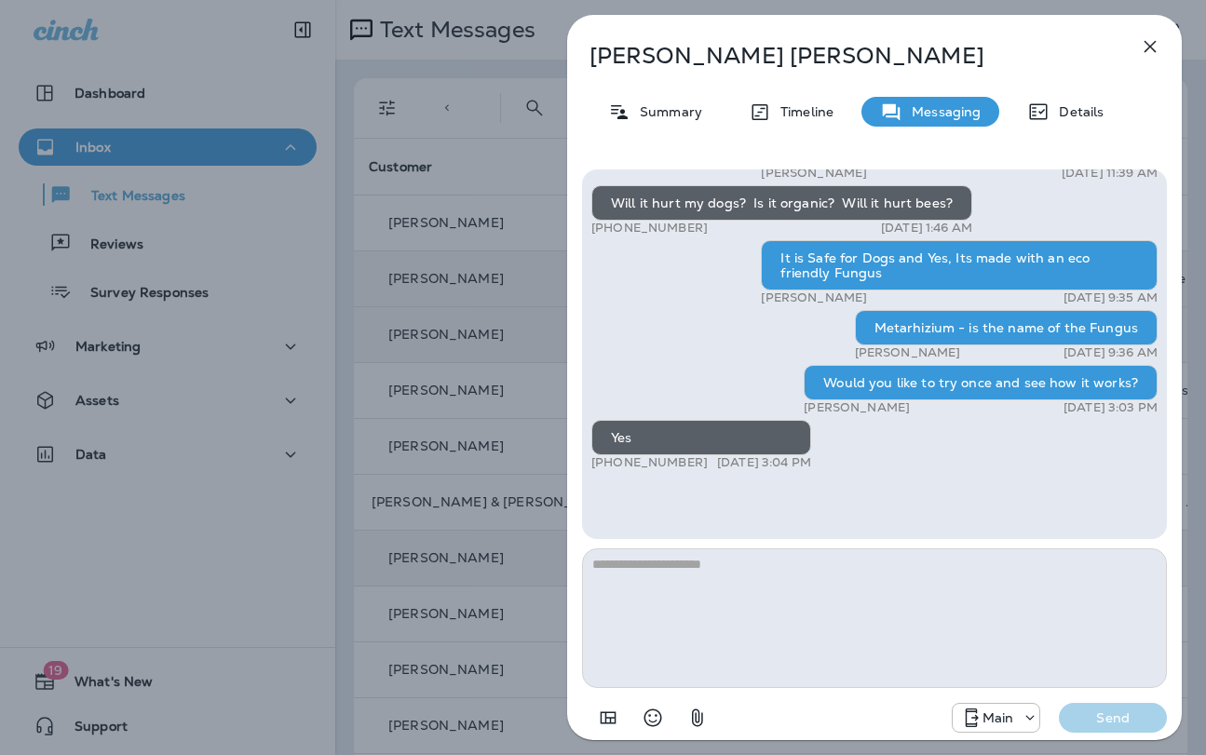
click at [1134, 692] on div "Main Send" at bounding box center [1059, 718] width 215 height 30
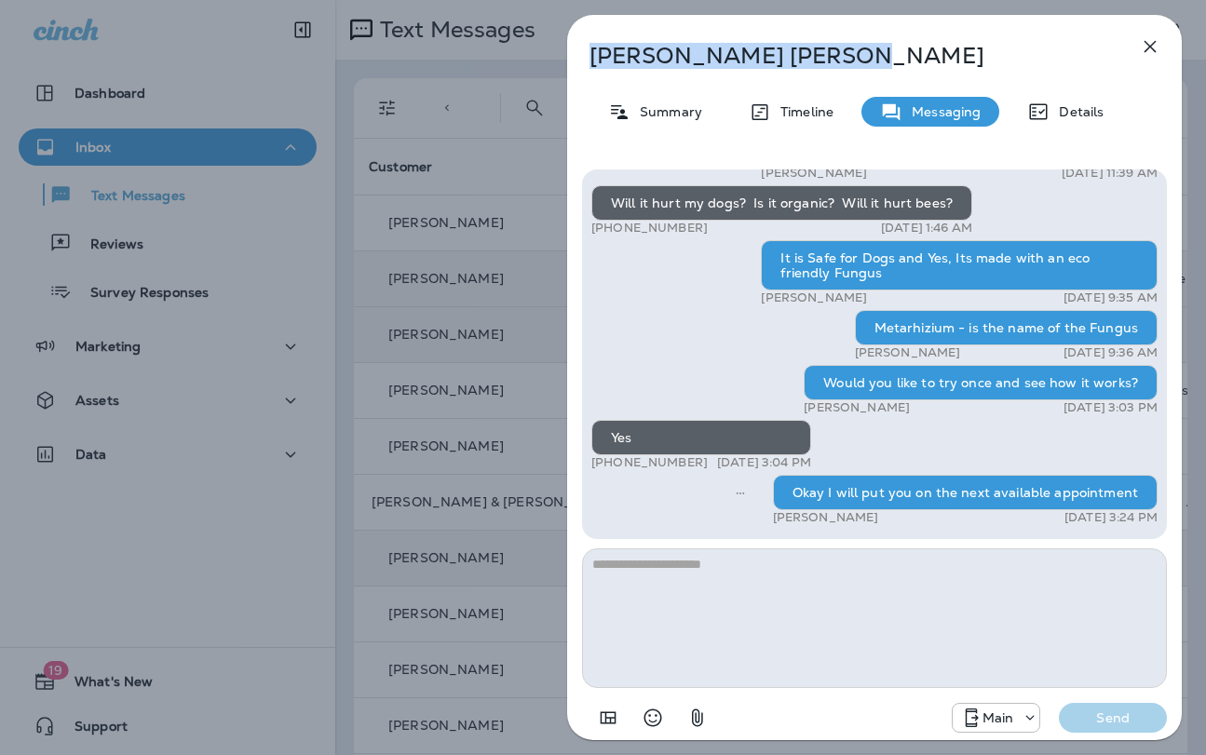
drag, startPoint x: 684, startPoint y: 52, endPoint x: 520, endPoint y: 42, distance: 164.2
click at [520, 42] on div "[PERSON_NAME] Summary Timeline Messaging Details Hi, [PERSON_NAME] , this is [P…" at bounding box center [603, 377] width 1206 height 755
copy p "[PERSON_NAME]"
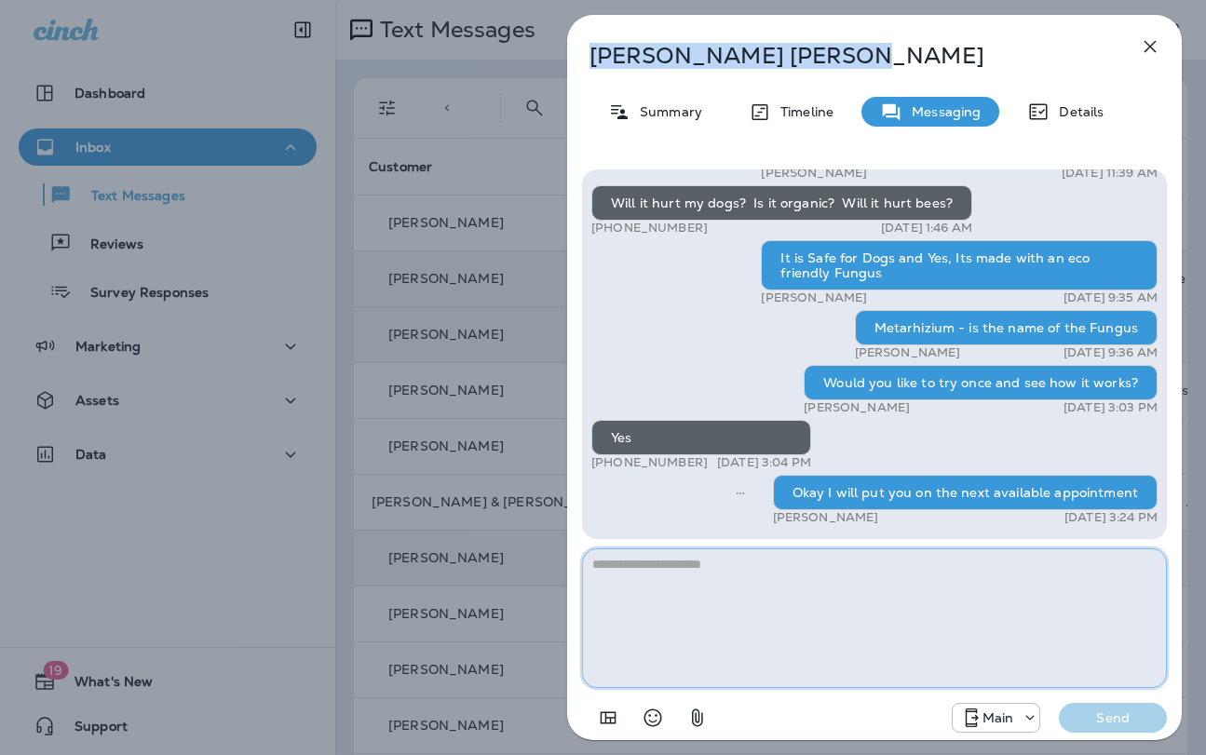
click at [835, 588] on textarea at bounding box center [874, 619] width 585 height 140
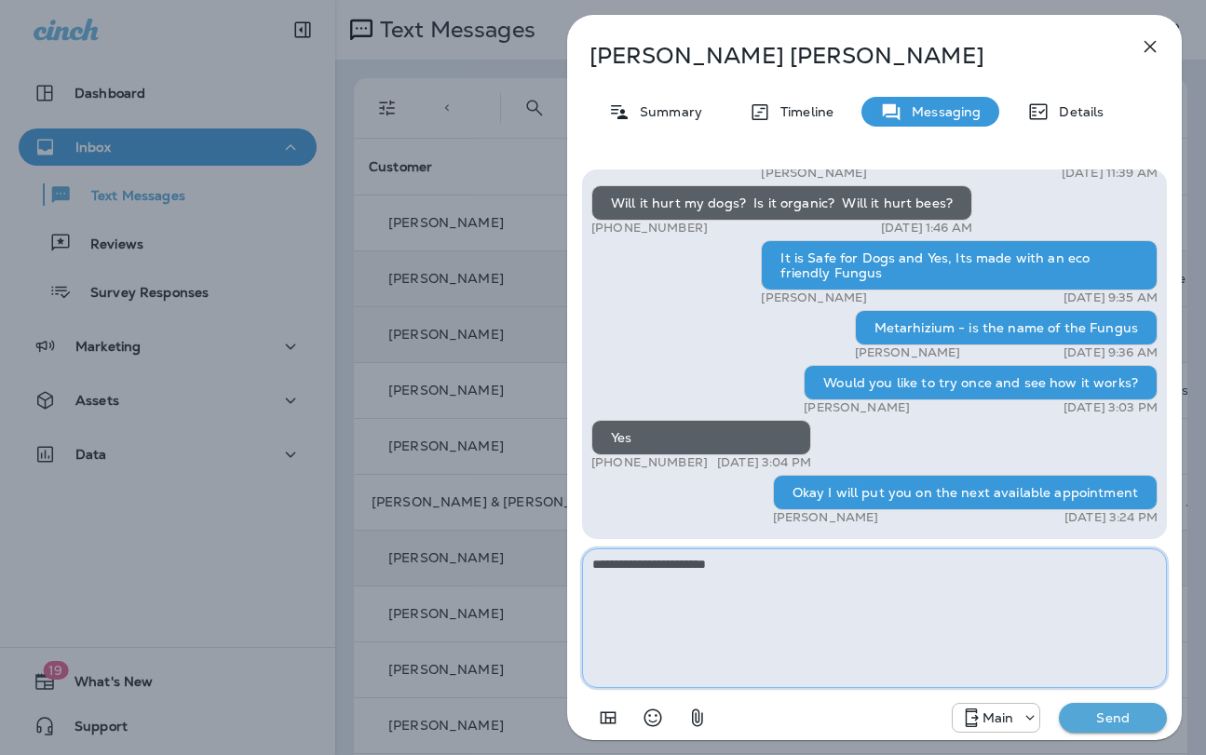
type textarea "**********"
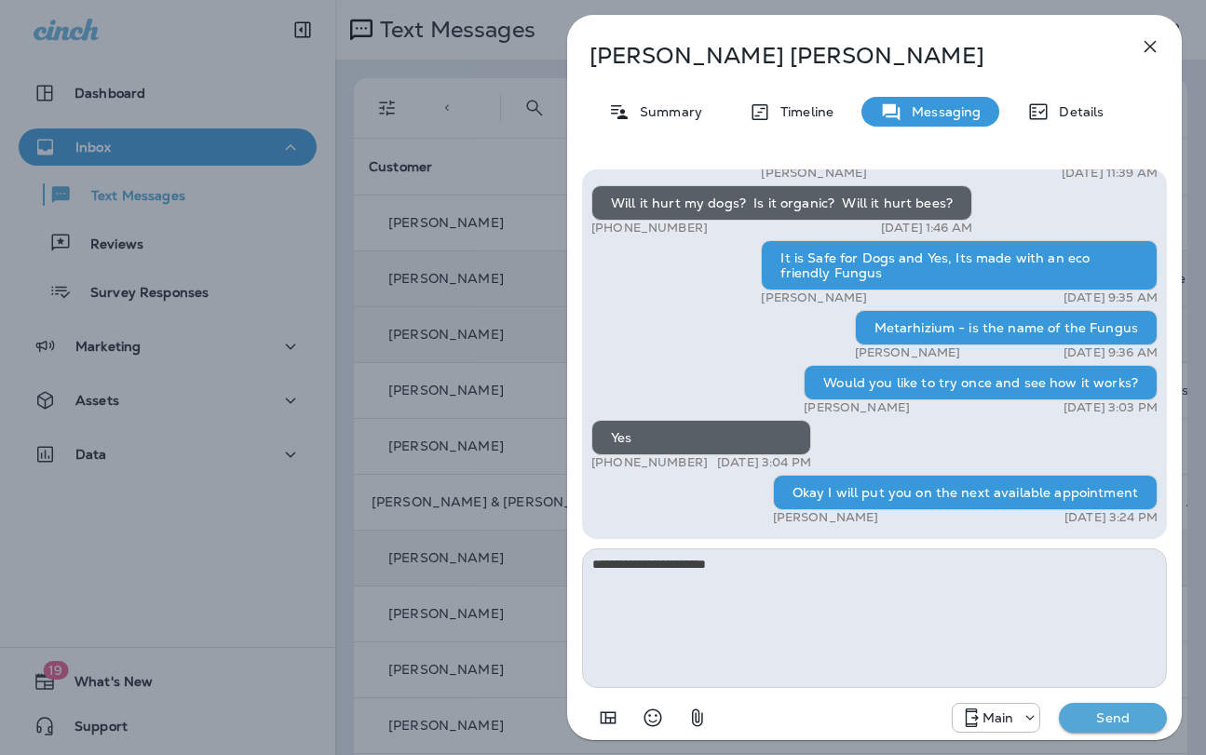
click at [1122, 692] on p "Send" at bounding box center [1113, 718] width 78 height 17
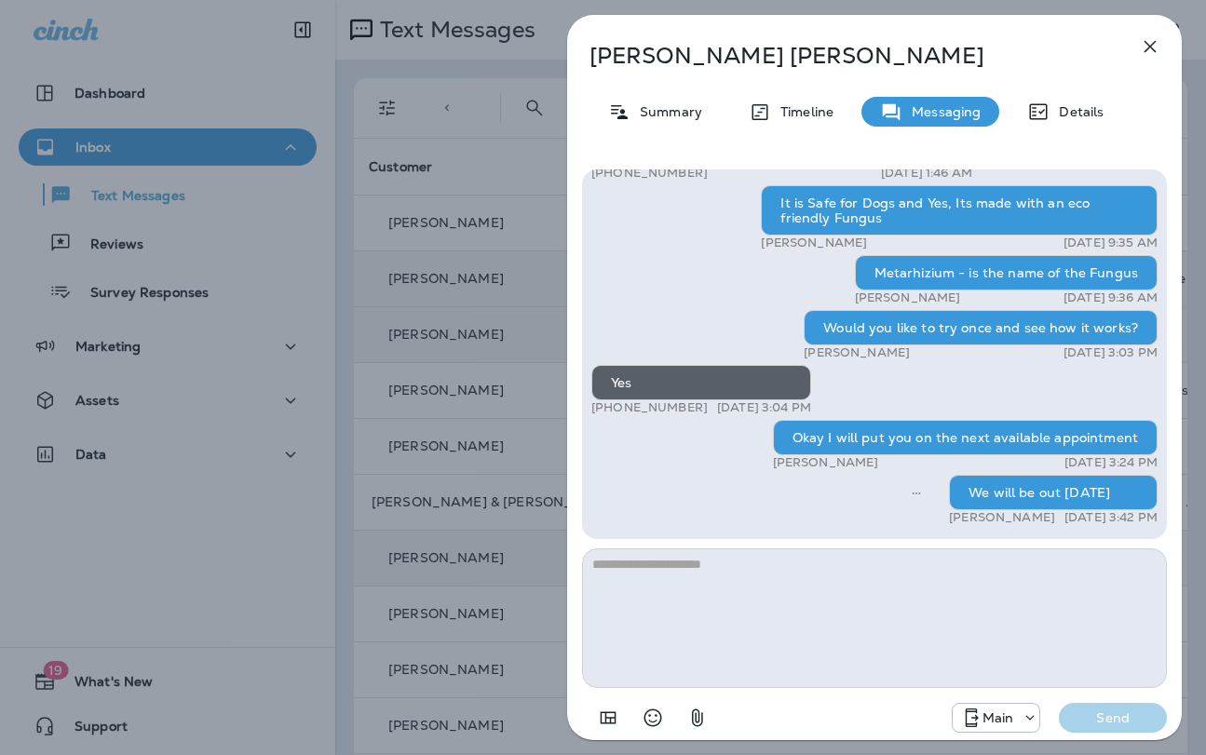
click at [462, 350] on div "[PERSON_NAME] Summary Timeline Messaging Details Hi, [PERSON_NAME] , this is [P…" at bounding box center [603, 377] width 1206 height 755
